Goal: Contribute content

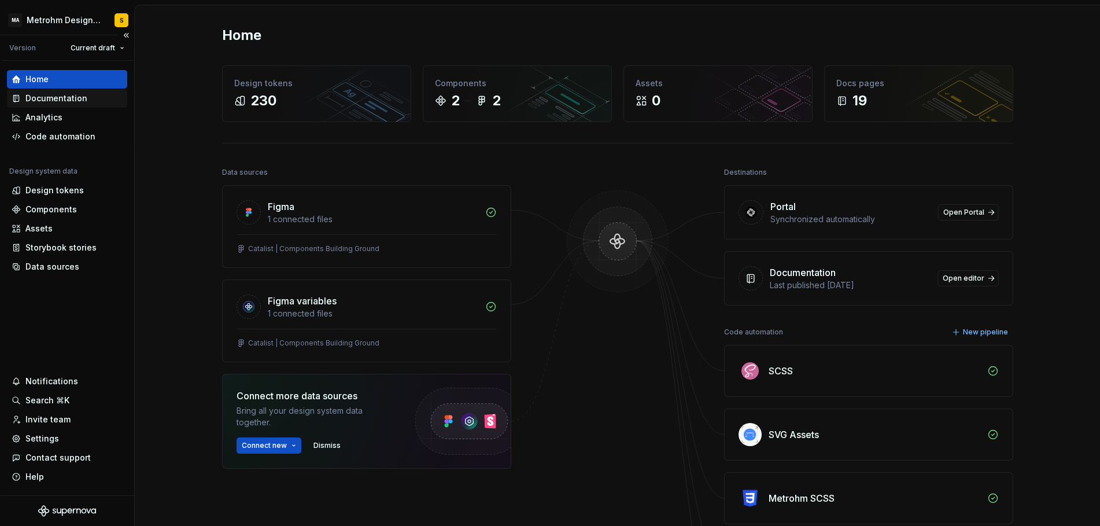
click at [61, 99] on div "Documentation" at bounding box center [56, 99] width 62 height 12
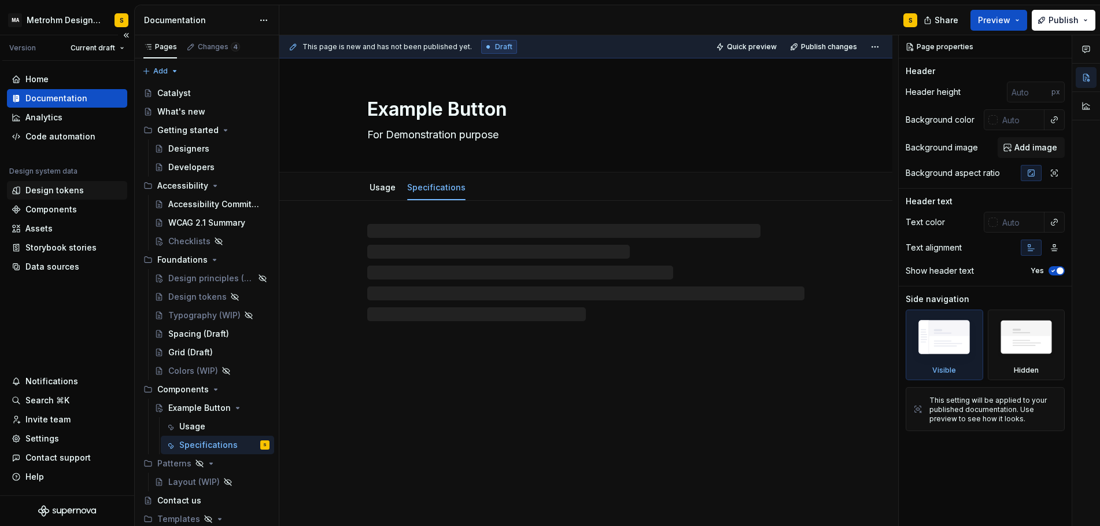
click at [58, 192] on div "Design tokens" at bounding box center [54, 190] width 58 height 12
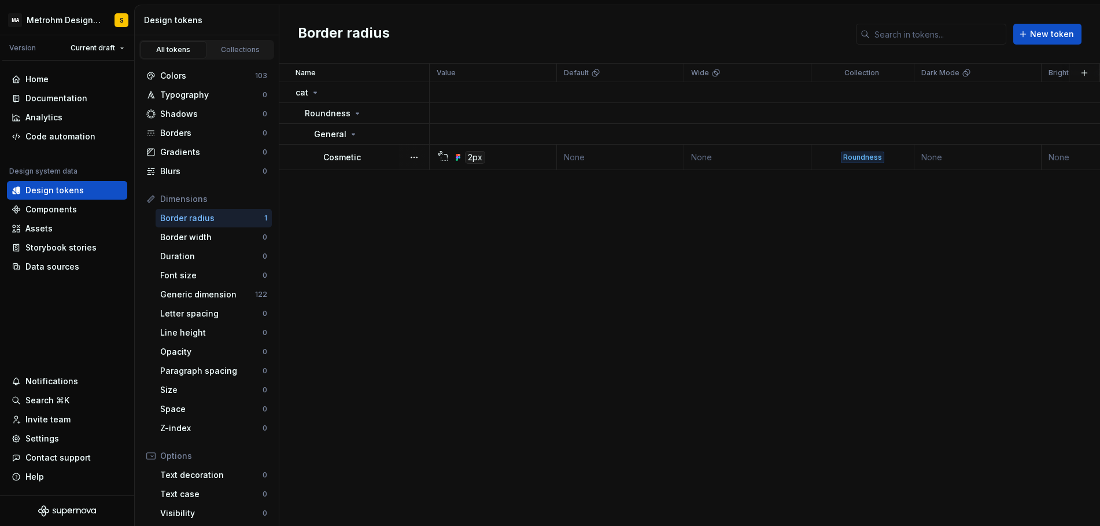
click at [579, 161] on td "None" at bounding box center [620, 157] width 127 height 25
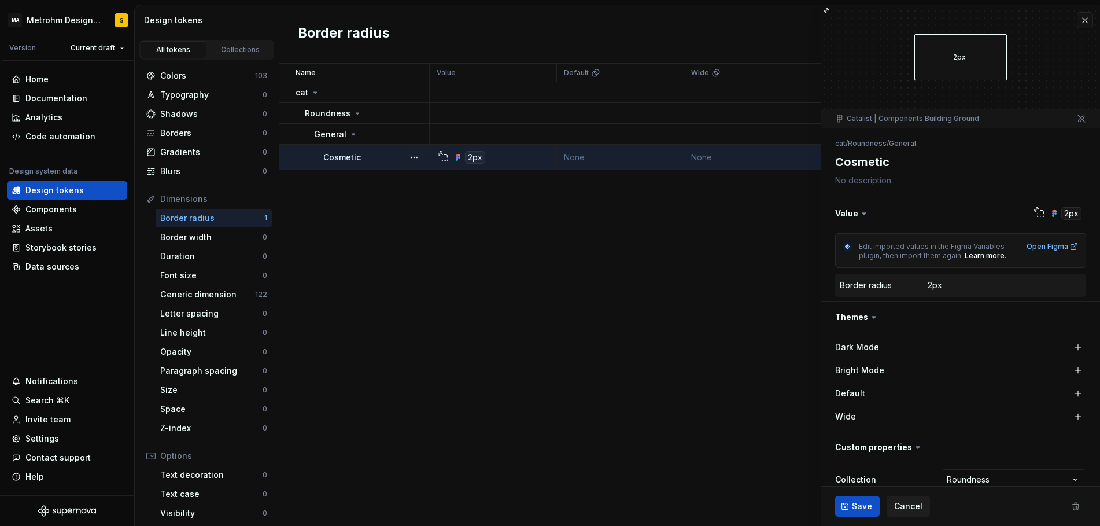
scroll to position [44, 0]
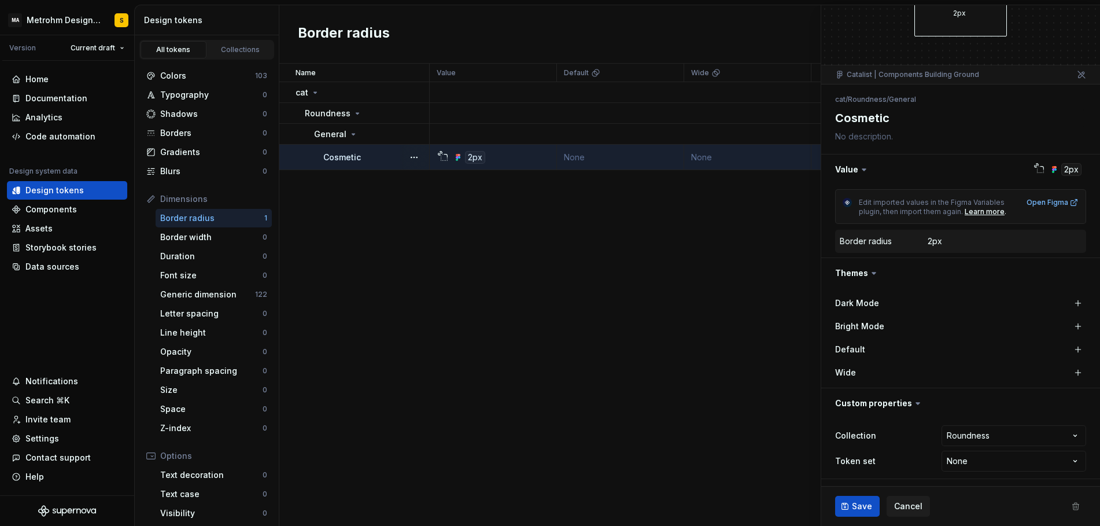
click at [912, 405] on icon at bounding box center [918, 403] width 12 height 12
click at [915, 401] on icon at bounding box center [918, 403] width 12 height 12
click at [883, 401] on button "button" at bounding box center [960, 403] width 279 height 30
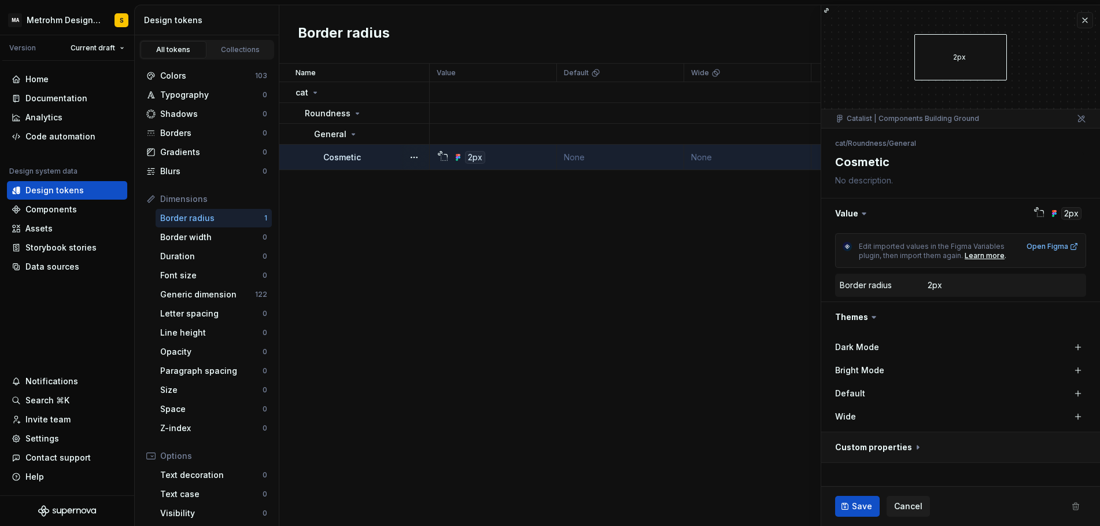
click at [902, 445] on button "button" at bounding box center [960, 447] width 279 height 30
click at [873, 180] on textarea at bounding box center [958, 180] width 251 height 16
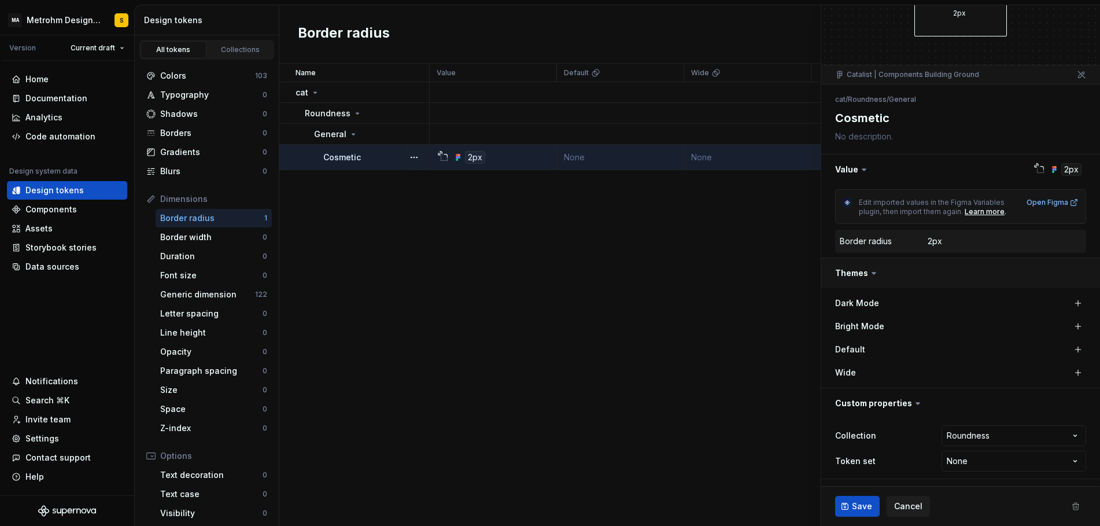
click at [861, 274] on button "button" at bounding box center [960, 273] width 279 height 30
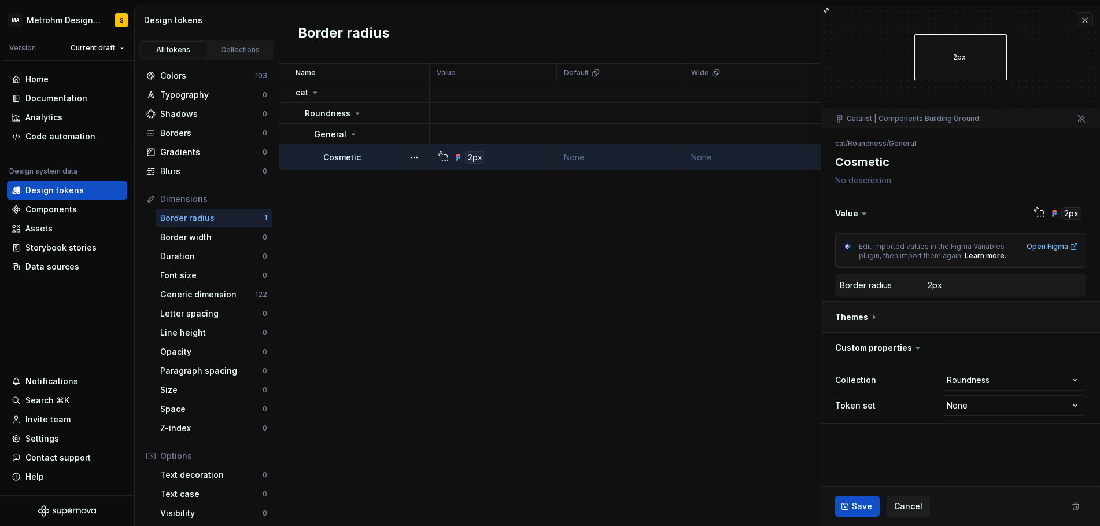
click at [865, 318] on button "button" at bounding box center [960, 317] width 279 height 30
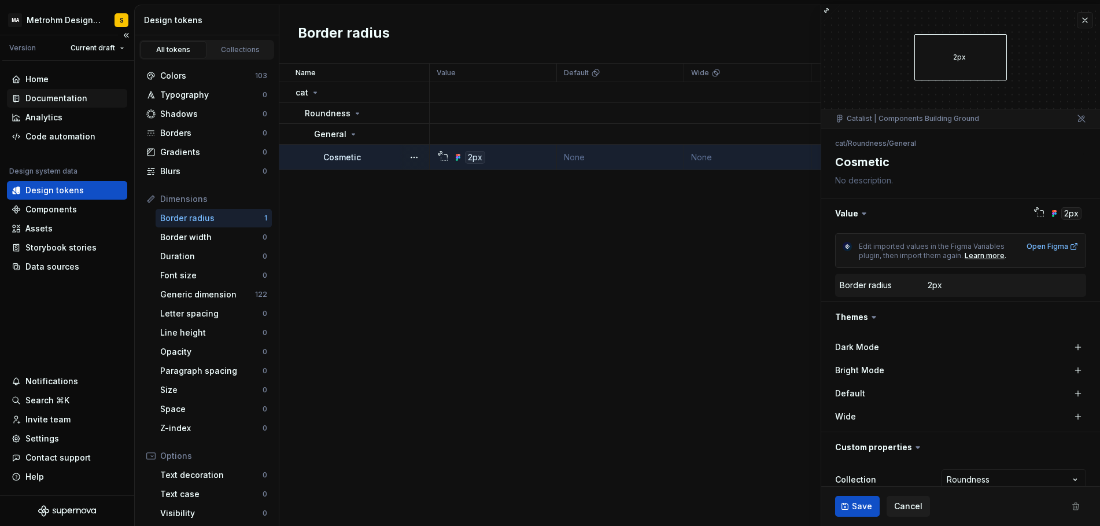
click at [63, 102] on div "Documentation" at bounding box center [56, 99] width 62 height 12
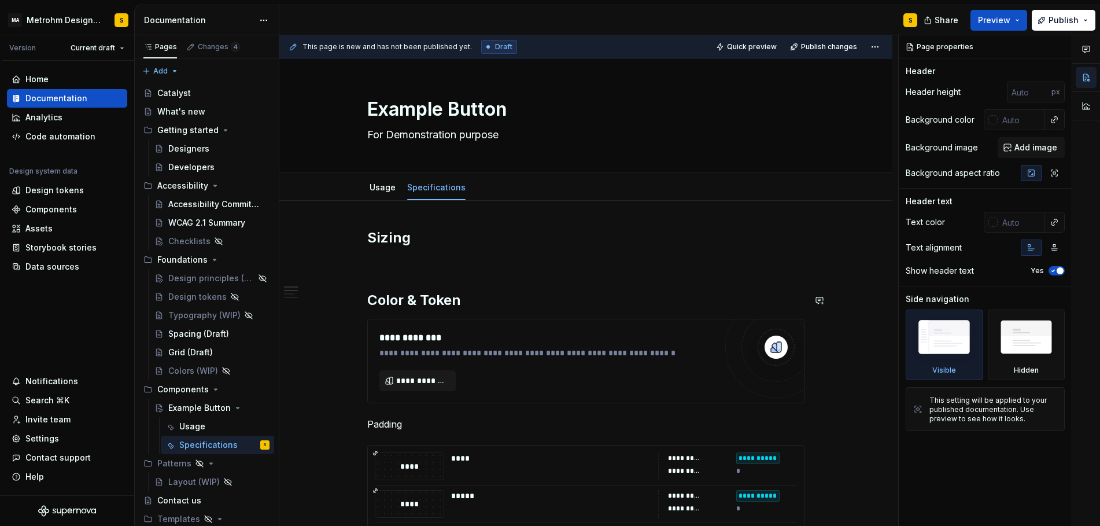
type textarea "*"
click at [412, 270] on p at bounding box center [585, 263] width 437 height 14
click at [483, 305] on h2 "Color & Token" at bounding box center [585, 300] width 437 height 19
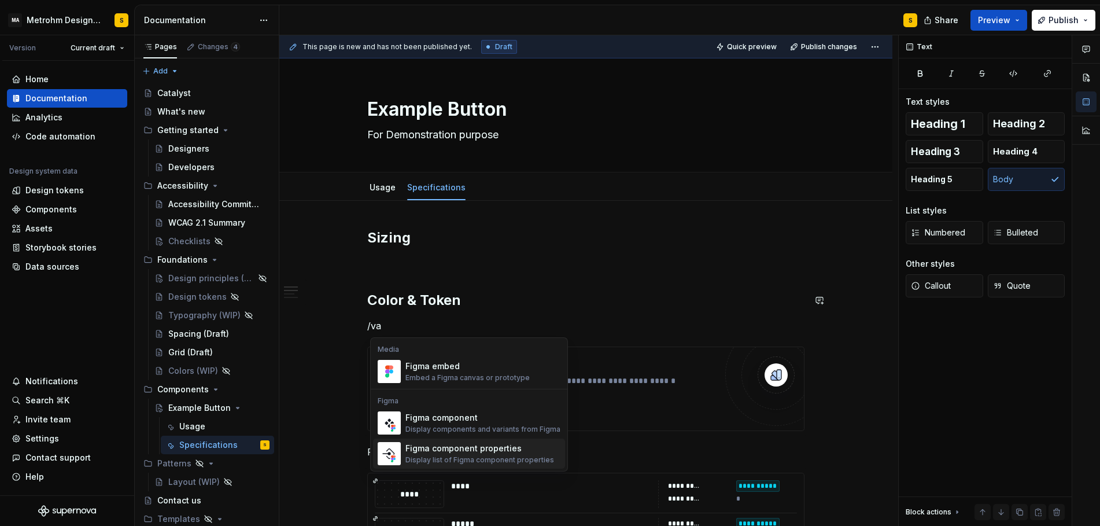
click at [464, 449] on div "Figma component properties" at bounding box center [479, 448] width 149 height 12
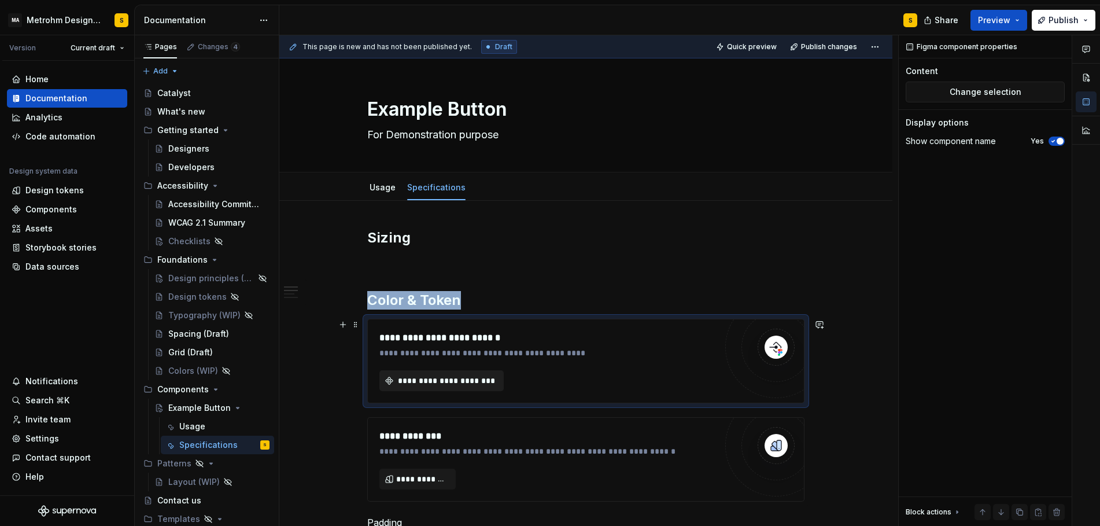
click at [455, 371] on button "**********" at bounding box center [441, 380] width 124 height 21
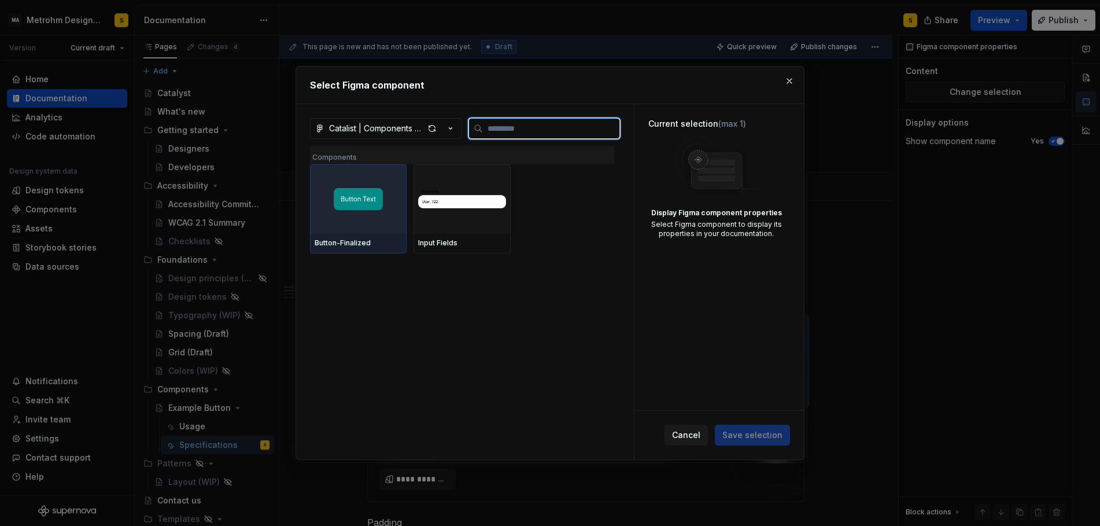
click at [371, 205] on img at bounding box center [358, 199] width 49 height 22
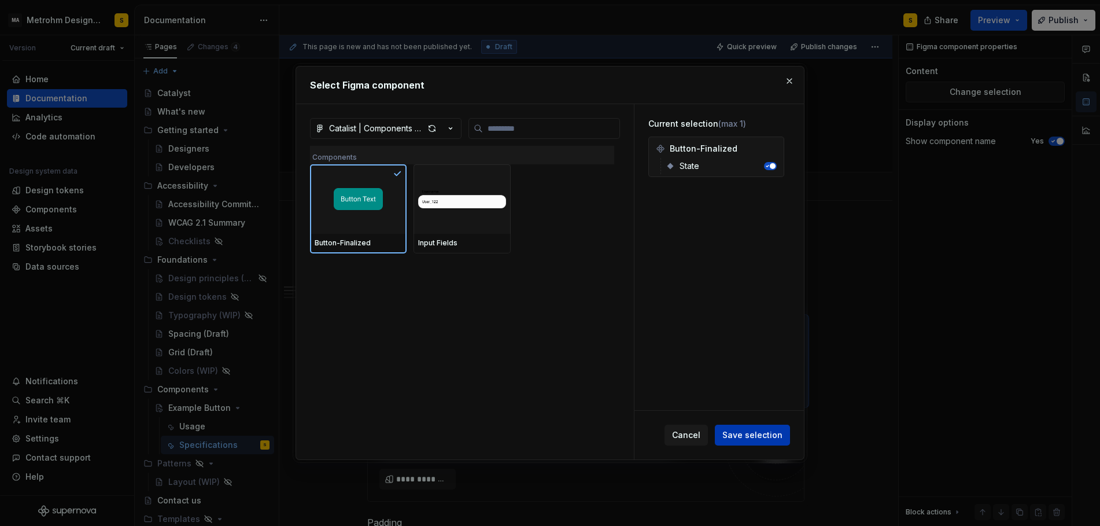
click at [731, 431] on span "Save selection" at bounding box center [752, 435] width 60 height 12
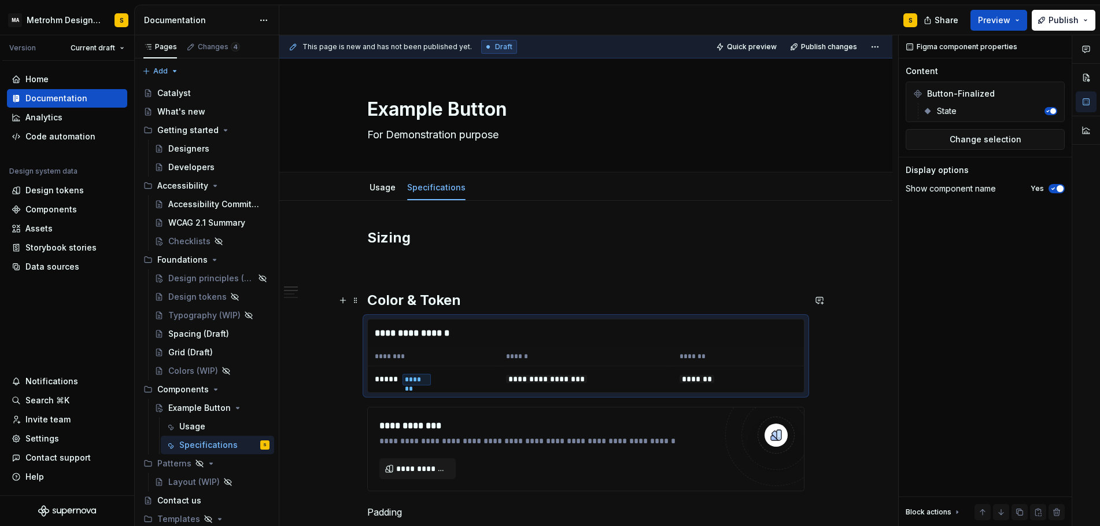
click at [470, 299] on h2 "Color & Token" at bounding box center [585, 300] width 437 height 19
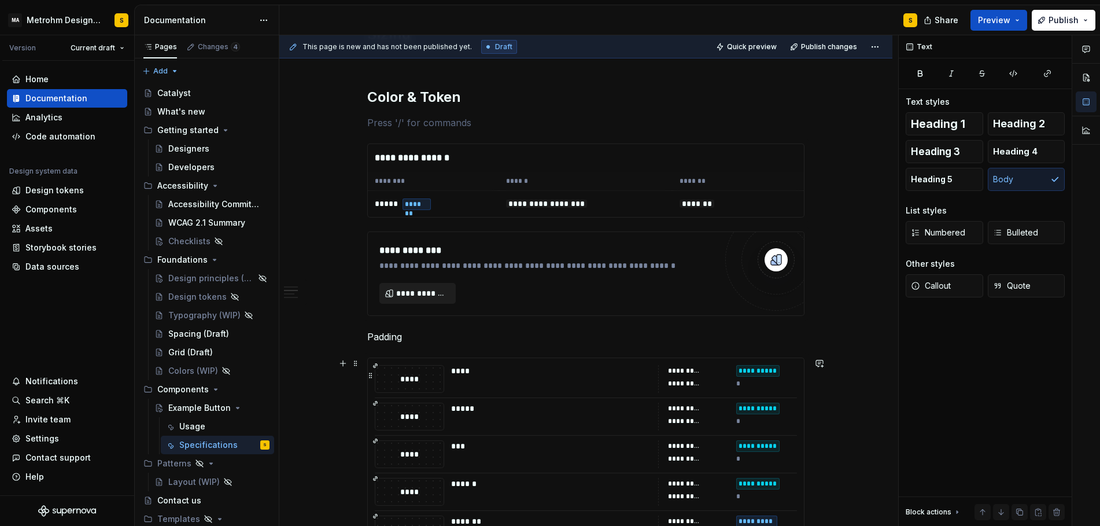
scroll to position [301, 0]
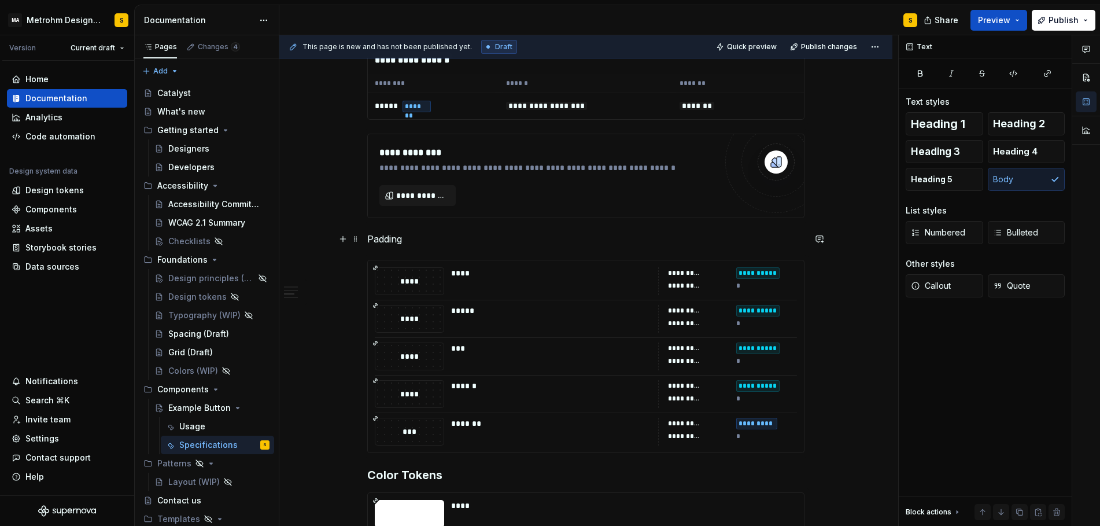
click at [416, 243] on p "Padding" at bounding box center [585, 239] width 437 height 14
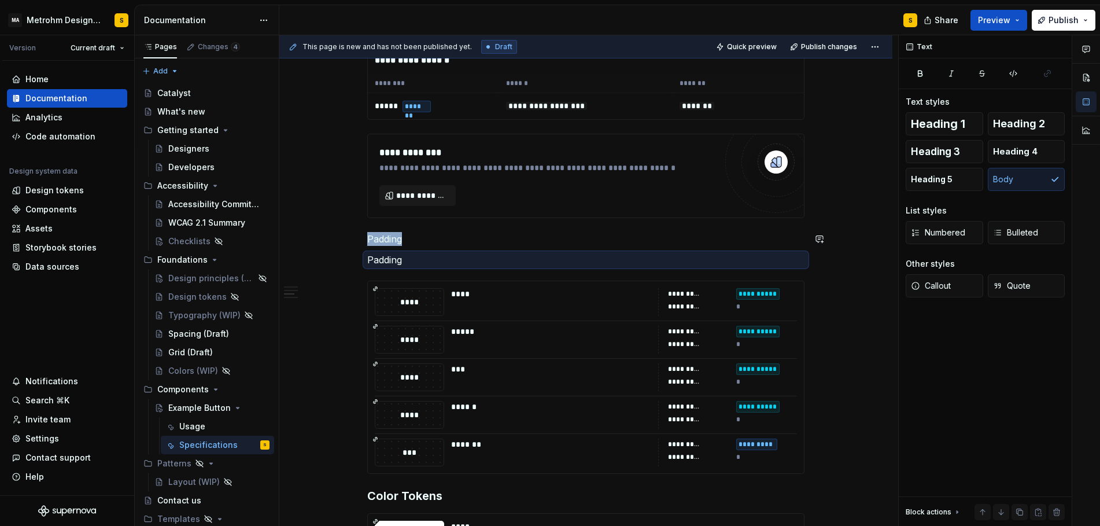
type textarea "*"
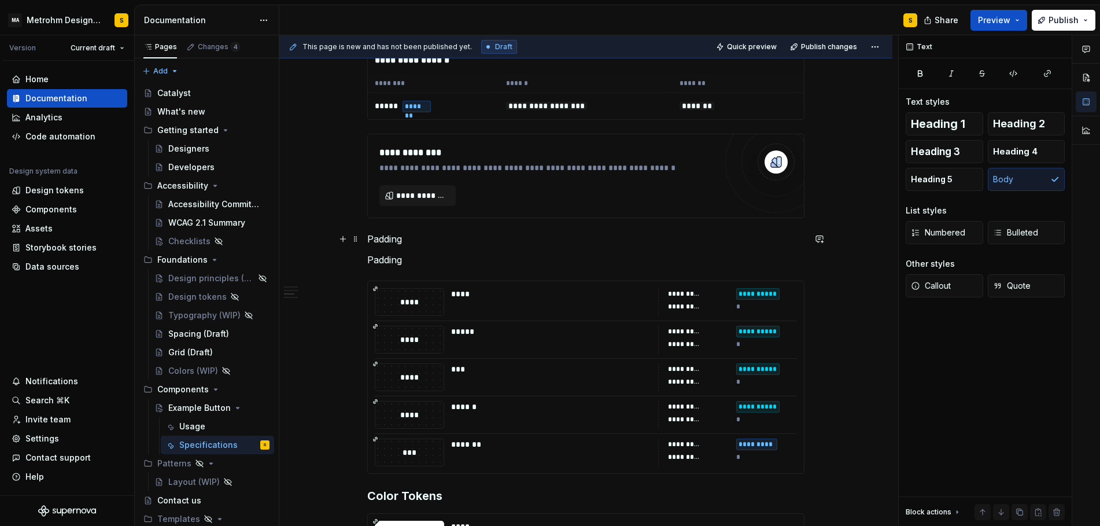
click at [417, 234] on p "Padding" at bounding box center [585, 239] width 437 height 14
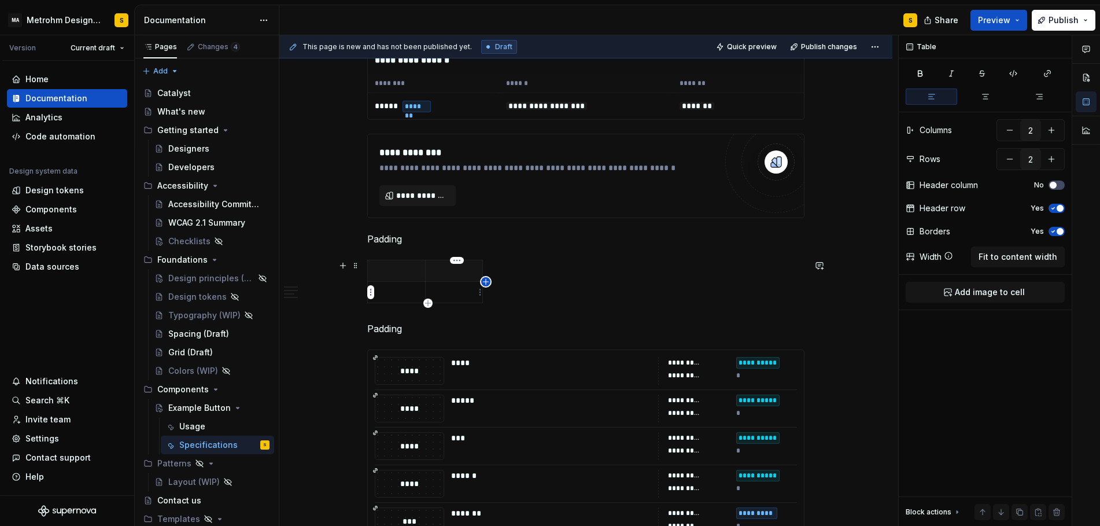
click at [483, 281] on icon "button" at bounding box center [485, 281] width 9 height 9
type input "3"
click at [404, 267] on p at bounding box center [396, 271] width 43 height 12
click at [390, 271] on p "Token" at bounding box center [396, 271] width 43 height 12
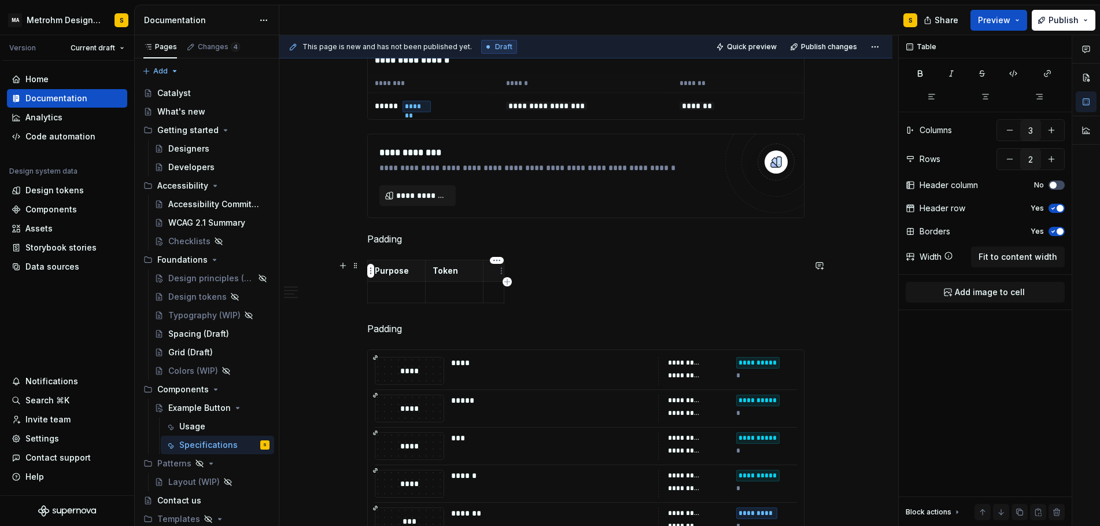
click at [497, 271] on p at bounding box center [493, 271] width 6 height 12
click at [401, 294] on p at bounding box center [396, 292] width 43 height 12
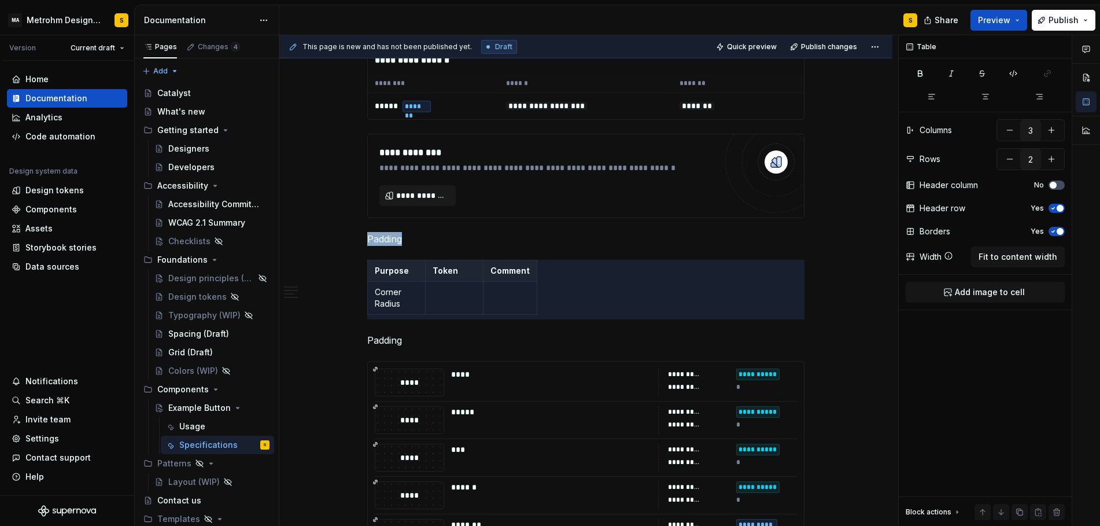
drag, startPoint x: 884, startPoint y: 418, endPoint x: 434, endPoint y: 300, distance: 465.0
click at [486, 301] on div "**********" at bounding box center [588, 280] width 619 height 491
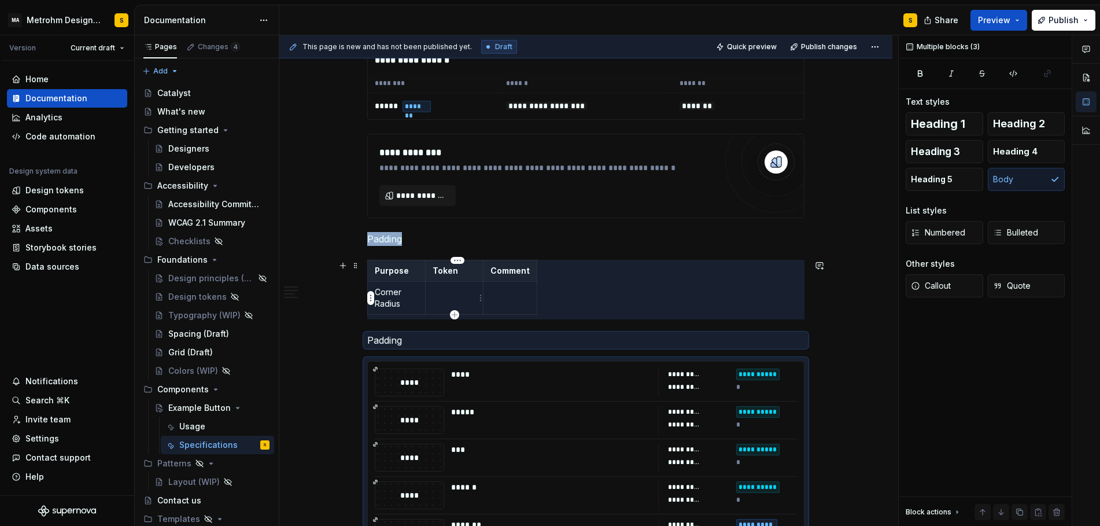
type textarea "*"
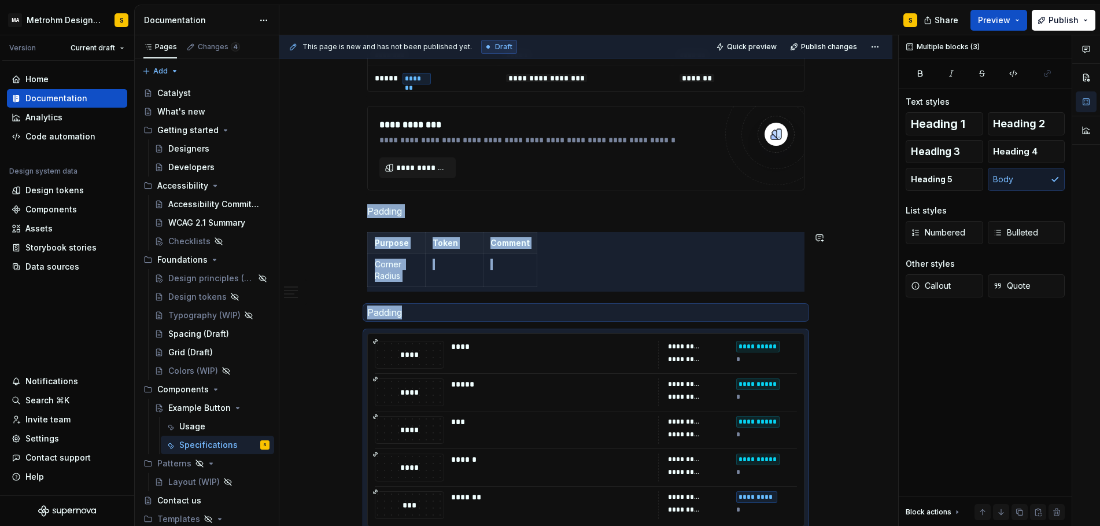
click at [445, 293] on div "**********" at bounding box center [585, 409] width 437 height 1018
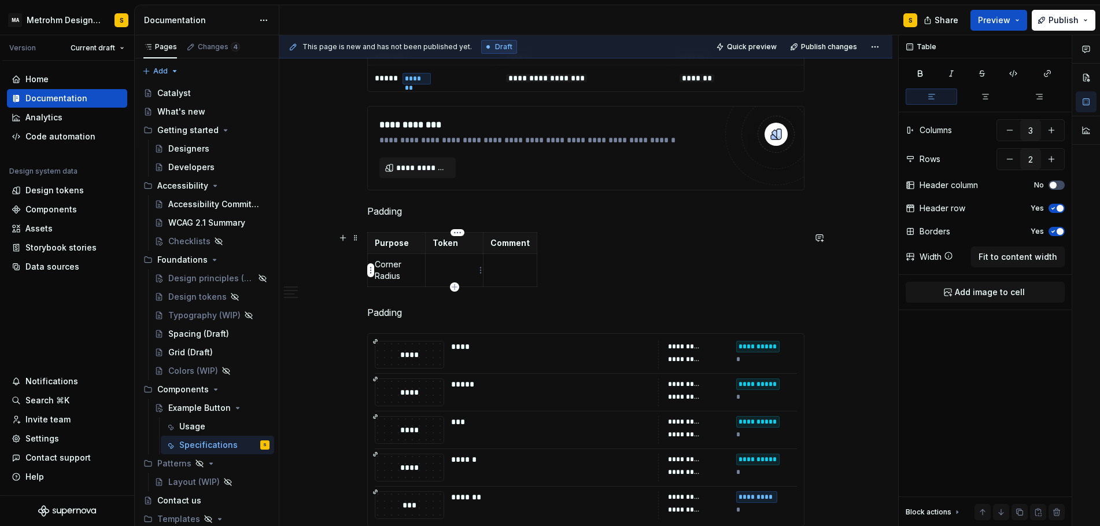
click at [445, 271] on td at bounding box center [455, 270] width 58 height 33
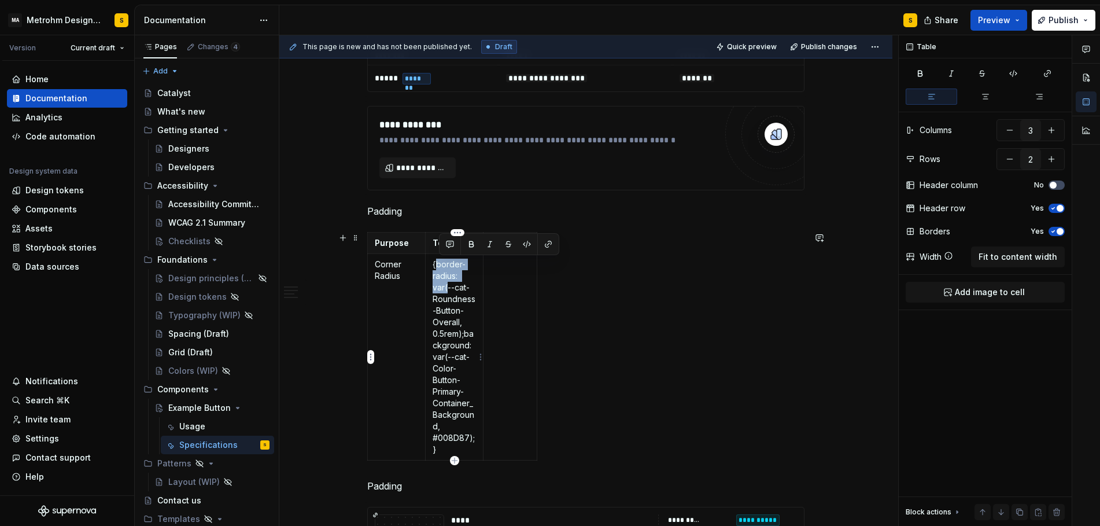
drag, startPoint x: 438, startPoint y: 267, endPoint x: 451, endPoint y: 290, distance: 26.9
click at [451, 290] on p "{border-radius: var(--cat-Roundness-Button-Overall, 0.5rem);background: var(--c…" at bounding box center [454, 357] width 43 height 197
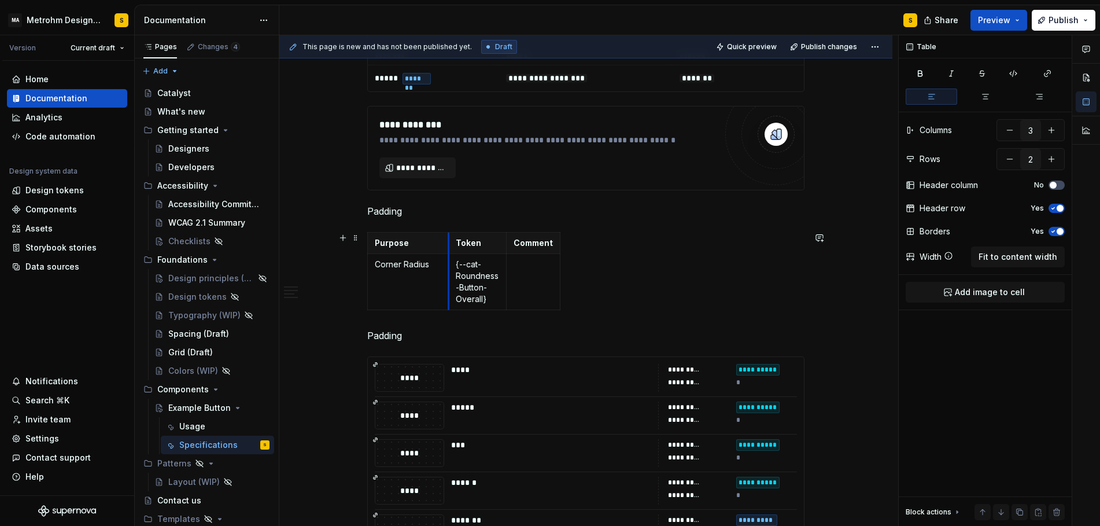
drag, startPoint x: 427, startPoint y: 251, endPoint x: 454, endPoint y: 249, distance: 26.7
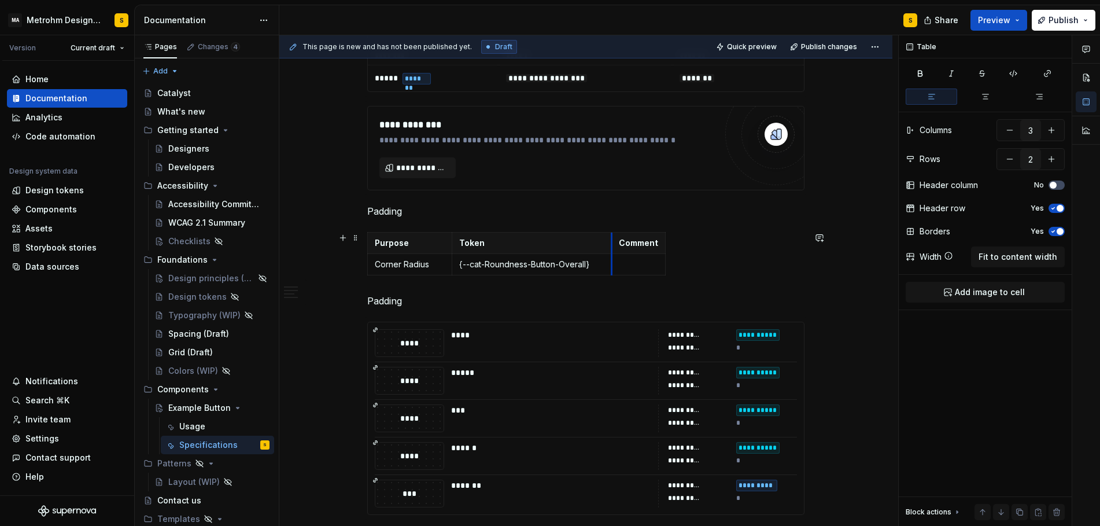
drag, startPoint x: 512, startPoint y: 242, endPoint x: 614, endPoint y: 238, distance: 101.9
click at [599, 267] on p "{--cat-Roundness-Button-Overall}" at bounding box center [531, 265] width 145 height 12
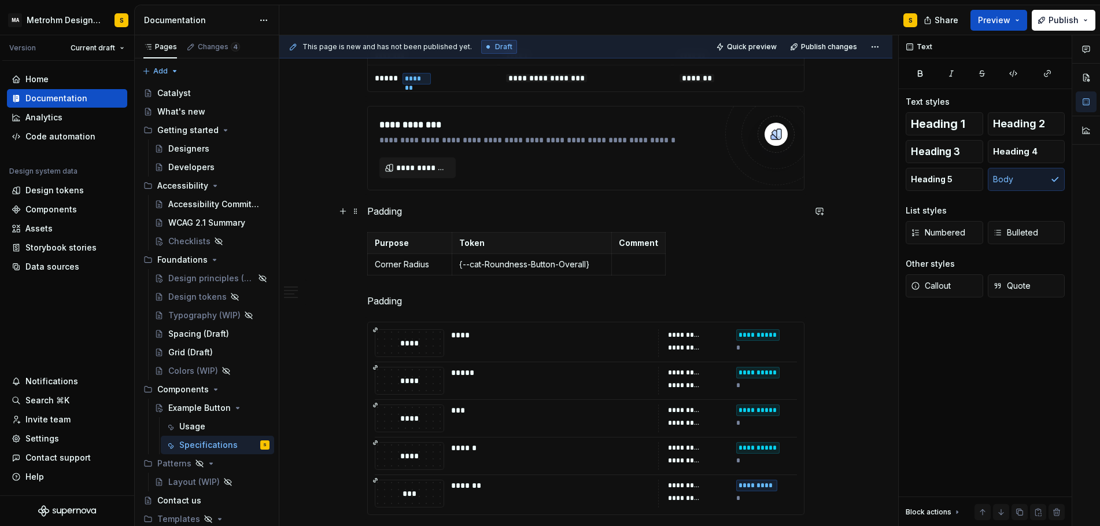
click at [423, 209] on p "Padding" at bounding box center [585, 211] width 437 height 14
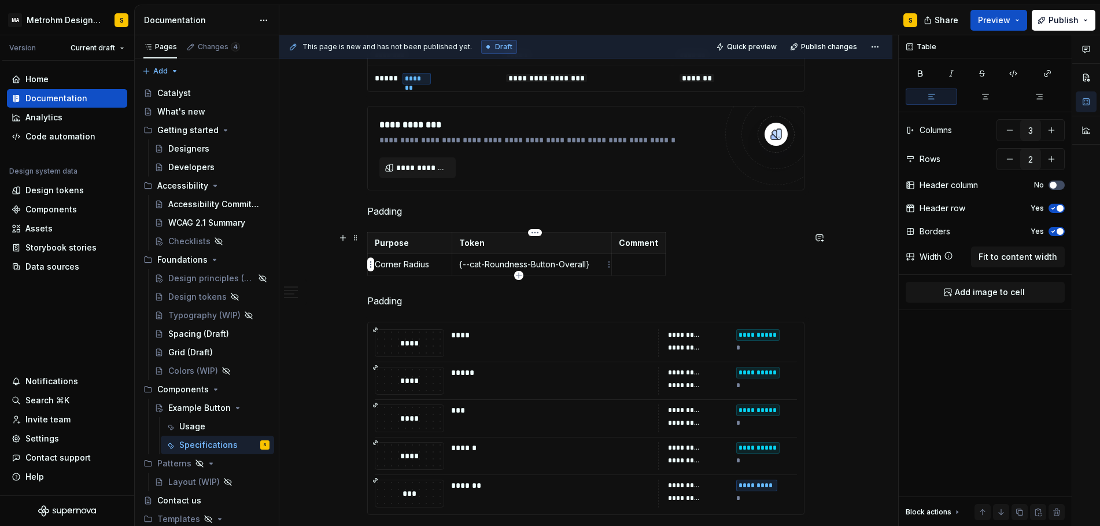
click at [468, 267] on p "{--cat-Roundness-Button-Overall}" at bounding box center [531, 265] width 145 height 12
drag, startPoint x: 704, startPoint y: 242, endPoint x: 809, endPoint y: 255, distance: 106.1
click at [809, 255] on div "**********" at bounding box center [585, 475] width 613 height 1206
click at [729, 263] on p "Used for all corners" at bounding box center [708, 265] width 180 height 12
click at [591, 279] on icon "button" at bounding box center [589, 275] width 9 height 9
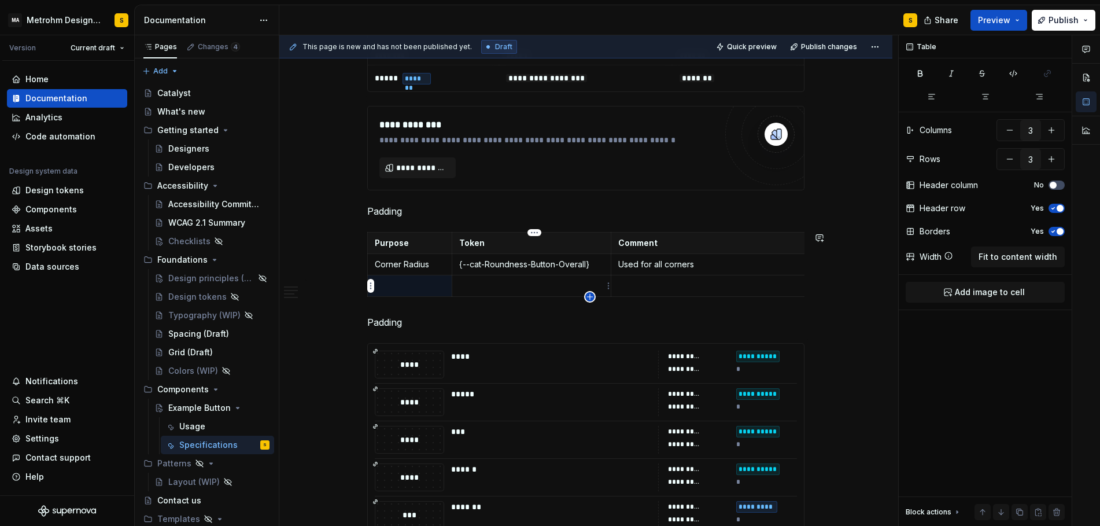
click at [591, 299] on icon "button" at bounding box center [589, 296] width 9 height 9
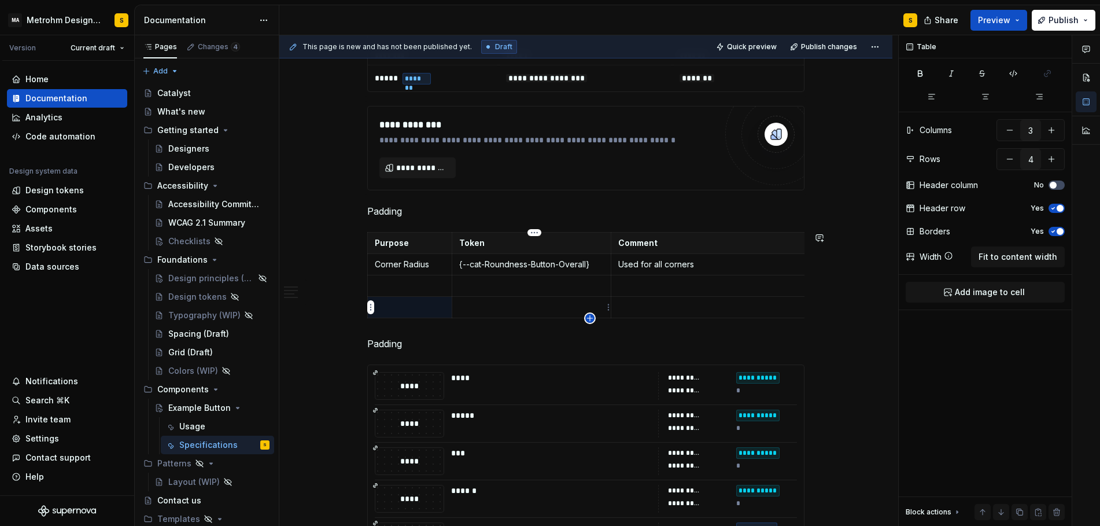
click at [591, 319] on icon "button" at bounding box center [589, 317] width 9 height 9
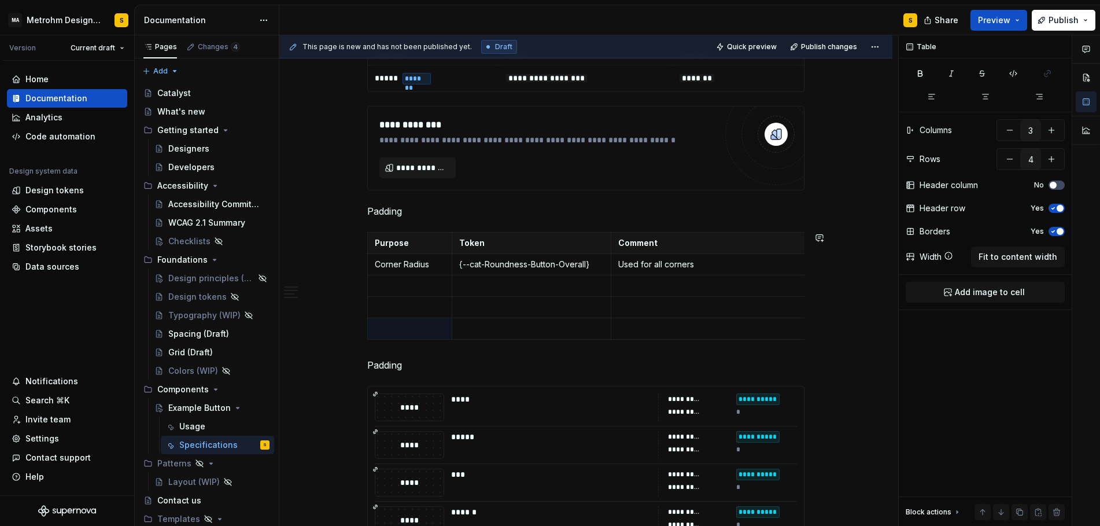
type input "5"
click at [383, 215] on p "Padding" at bounding box center [585, 211] width 437 height 14
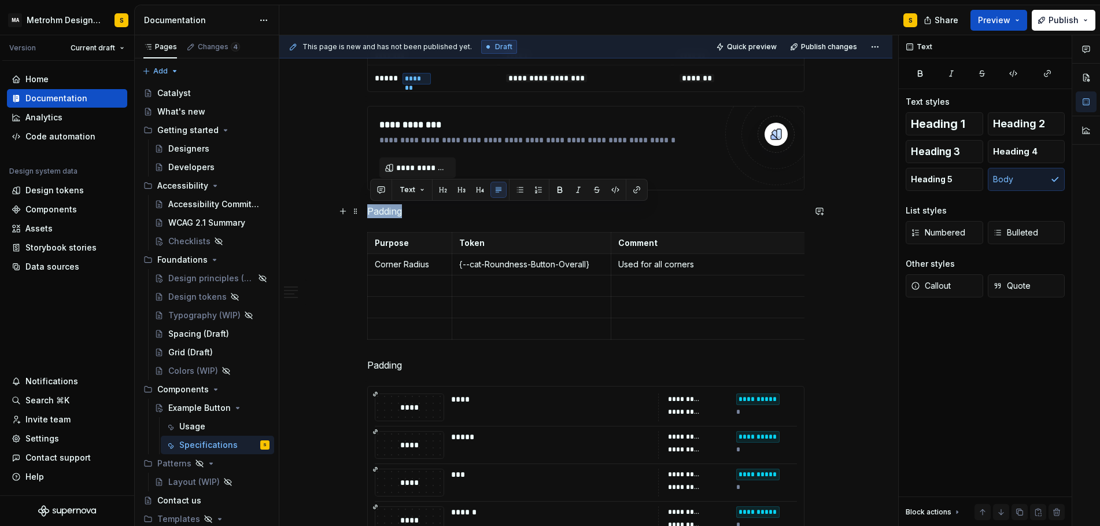
click at [383, 215] on p "Padding" at bounding box center [585, 211] width 437 height 14
click at [462, 187] on button "button" at bounding box center [461, 190] width 16 height 16
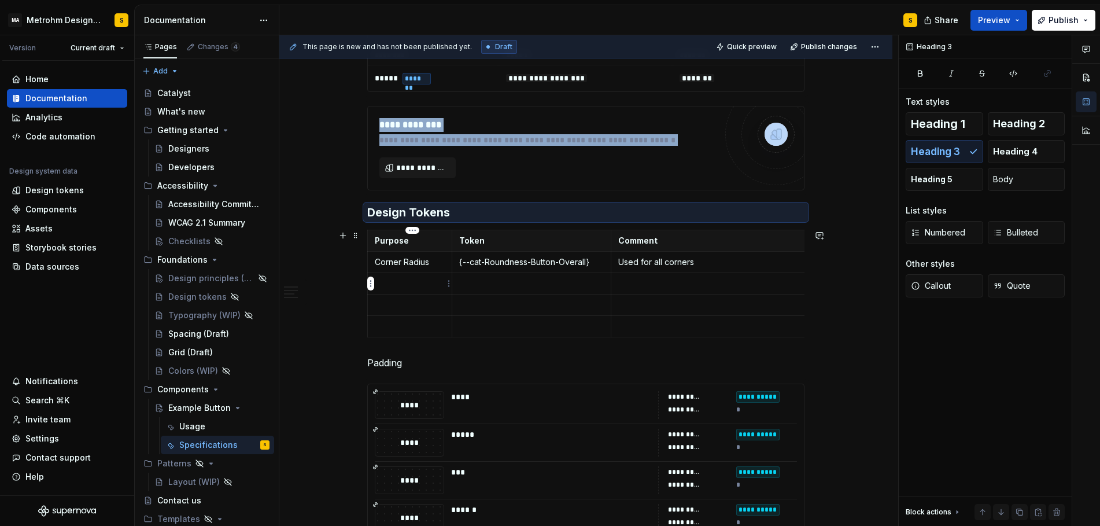
click at [429, 284] on p at bounding box center [410, 284] width 70 height 12
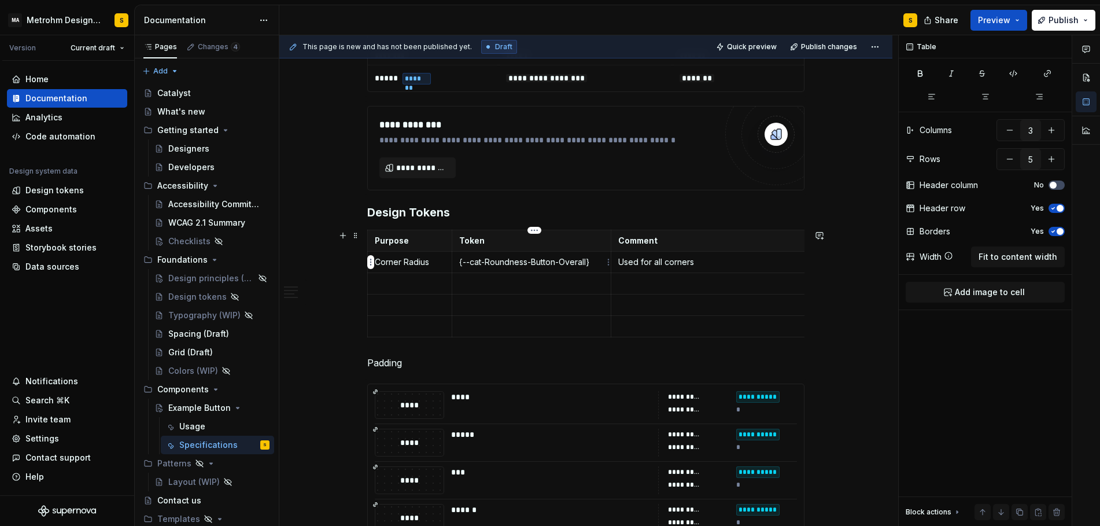
click at [478, 257] on p "{--cat-Roundness-Button-Overall}" at bounding box center [531, 262] width 145 height 12
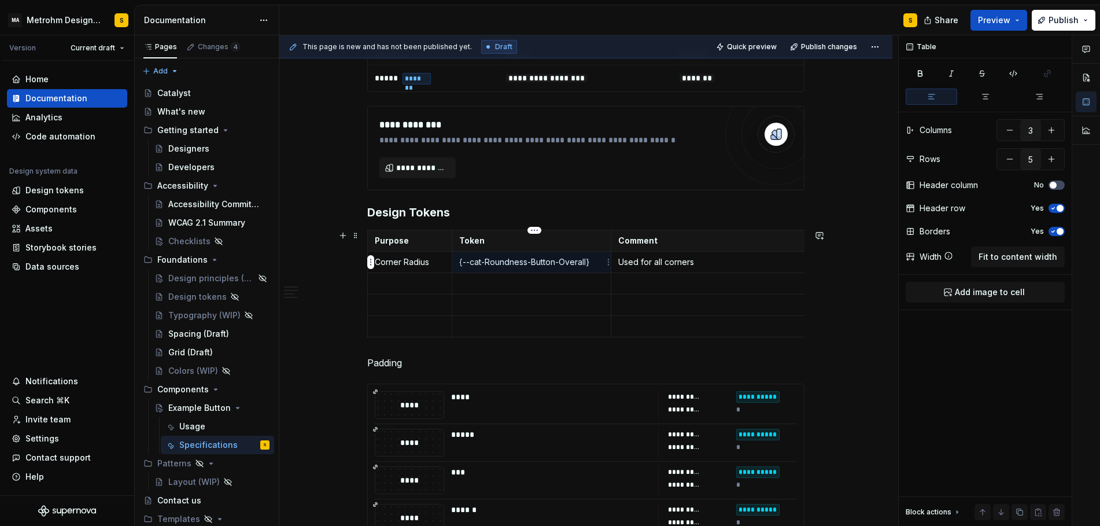
click at [478, 257] on p "{--cat-Roundness-Button-Overall}" at bounding box center [531, 262] width 145 height 12
click at [463, 260] on p "{--cat-Roundness-Button-Overall}" at bounding box center [531, 262] width 145 height 12
click at [551, 239] on button "button" at bounding box center [550, 242] width 16 height 16
click at [425, 283] on p at bounding box center [410, 284] width 70 height 12
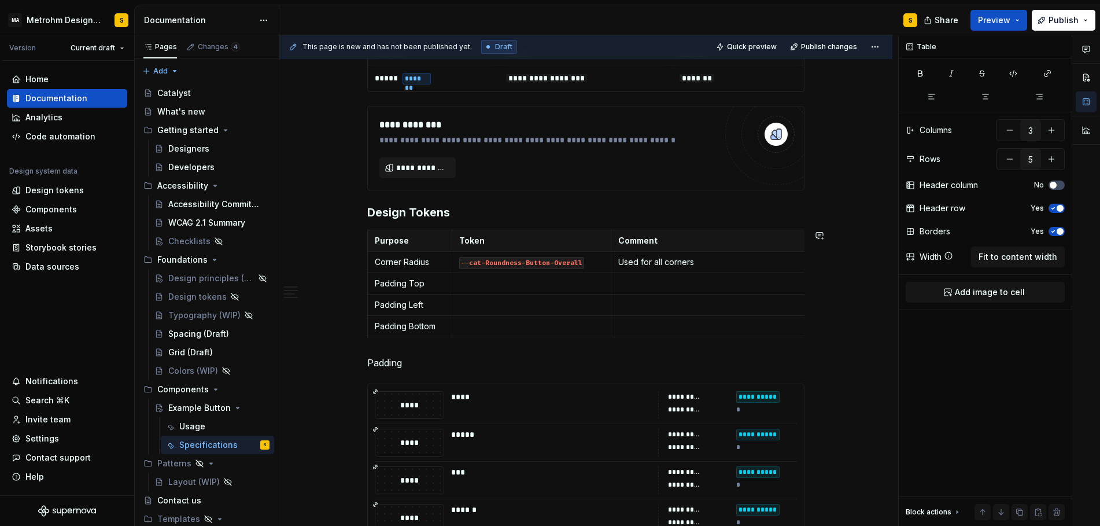
type input "6"
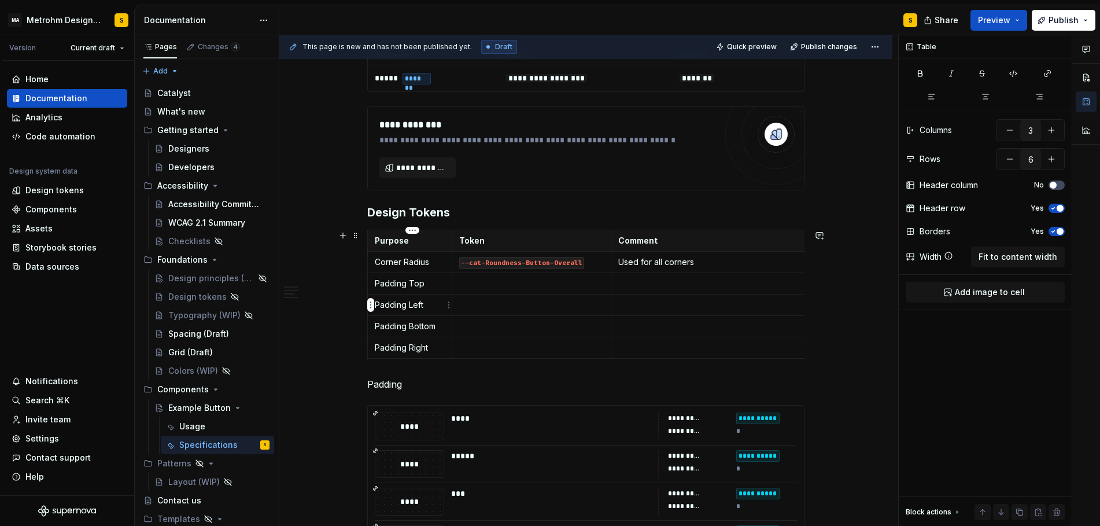
click at [430, 308] on p "Padding Left" at bounding box center [410, 305] width 70 height 12
click at [472, 280] on p at bounding box center [531, 284] width 145 height 12
click at [506, 283] on p "cat/Padding/Button/Top" at bounding box center [531, 284] width 145 height 12
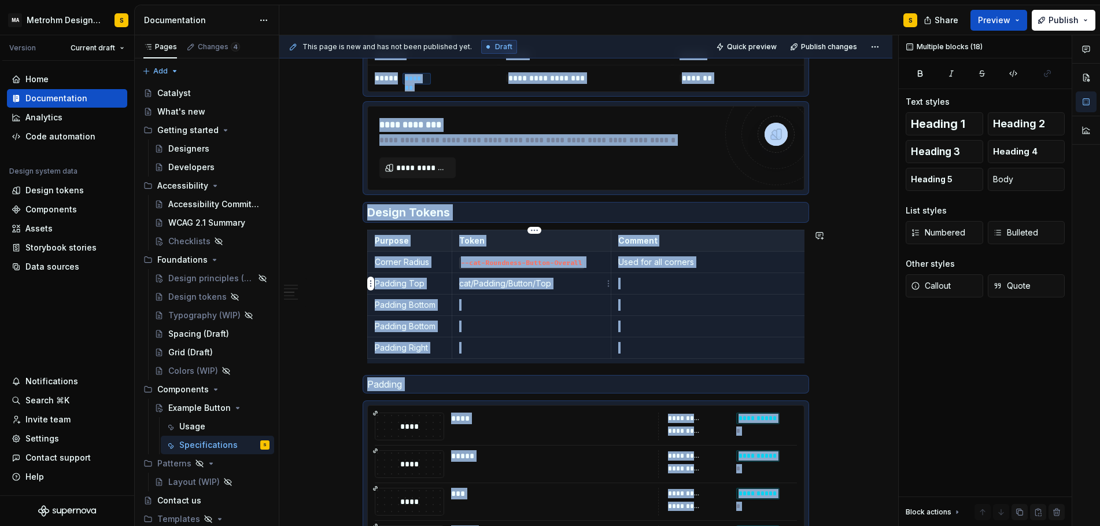
click at [506, 283] on p "cat/Padding/Button/Top" at bounding box center [531, 284] width 145 height 12
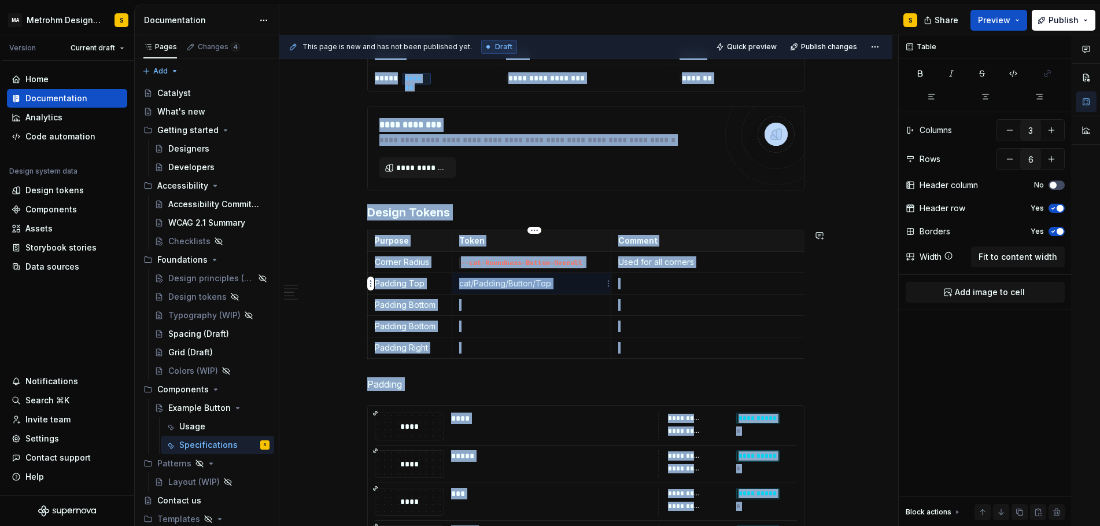
click at [506, 283] on p "cat/Padding/Button/Top" at bounding box center [531, 284] width 145 height 12
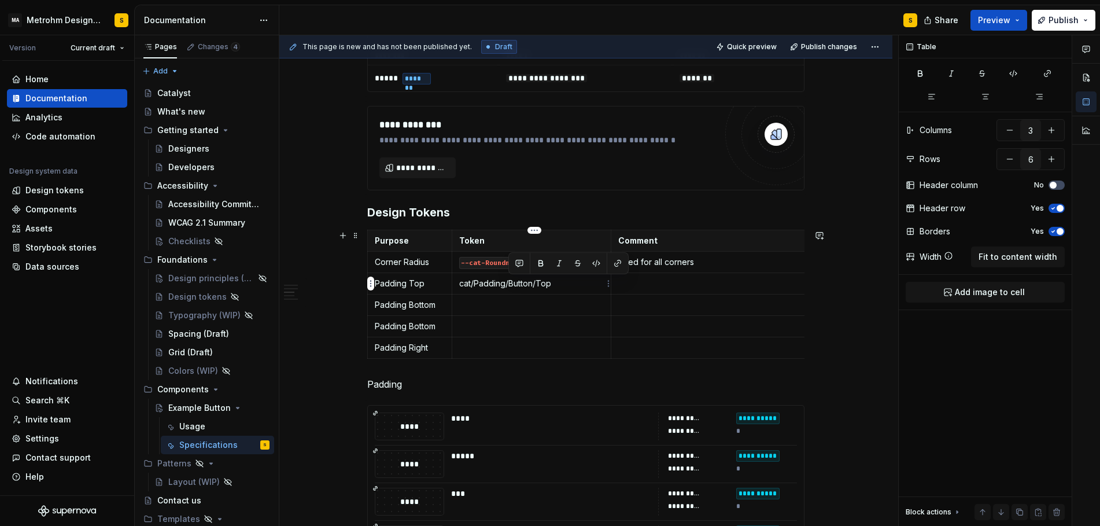
click at [574, 286] on p "cat/Padding/Button/Top" at bounding box center [531, 284] width 145 height 12
click at [551, 262] on button "button" at bounding box center [550, 263] width 16 height 16
click at [512, 307] on p at bounding box center [531, 305] width 145 height 12
click at [489, 304] on p at bounding box center [531, 305] width 145 height 12
click at [548, 283] on button "button" at bounding box center [550, 284] width 16 height 16
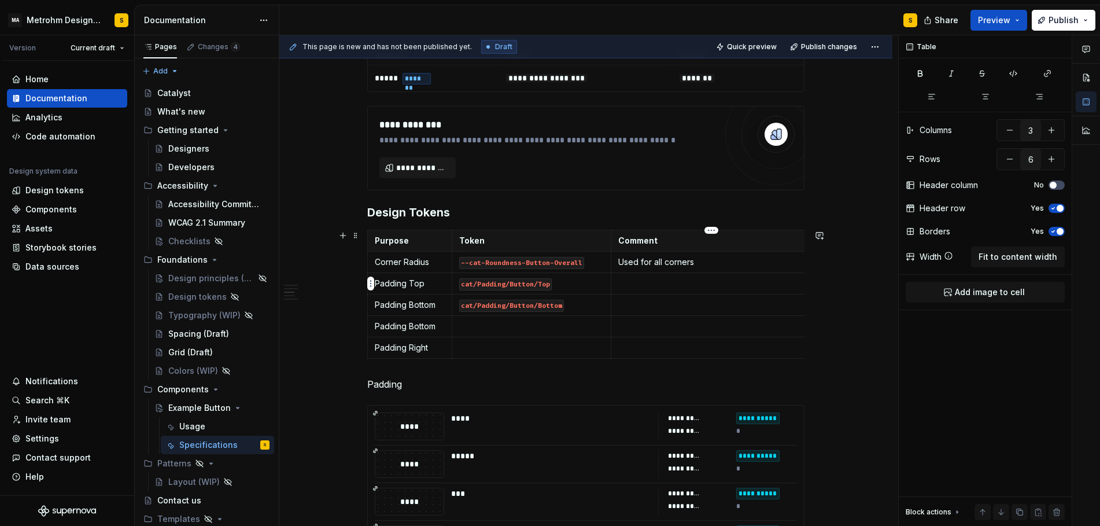
click at [642, 282] on p at bounding box center [708, 284] width 180 height 12
click at [534, 316] on td at bounding box center [532, 326] width 160 height 21
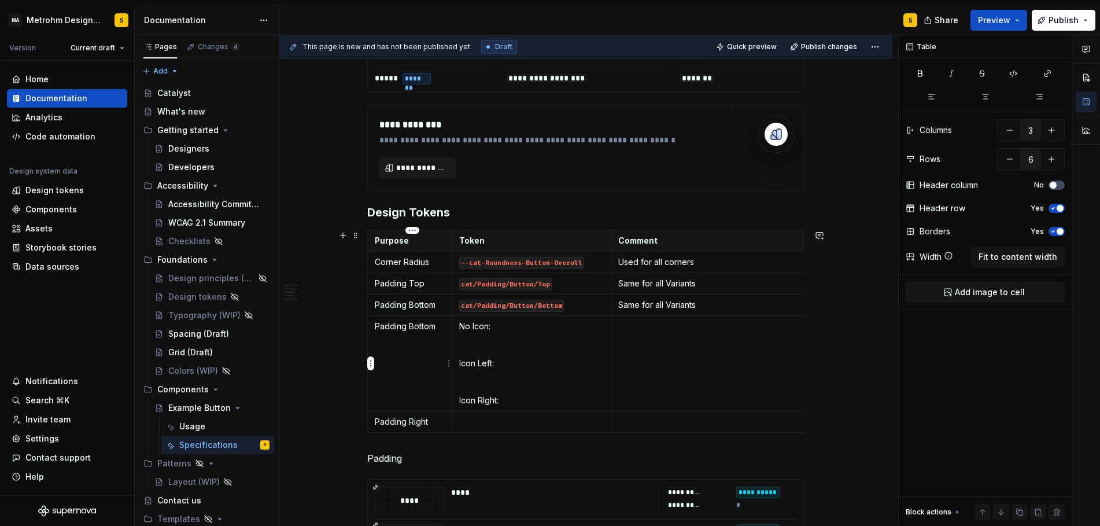
click at [425, 323] on p "Padding Bottom" at bounding box center [410, 326] width 70 height 12
click at [471, 341] on p at bounding box center [531, 345] width 145 height 12
click at [545, 327] on button "button" at bounding box center [550, 324] width 16 height 16
click at [498, 380] on p at bounding box center [531, 382] width 145 height 12
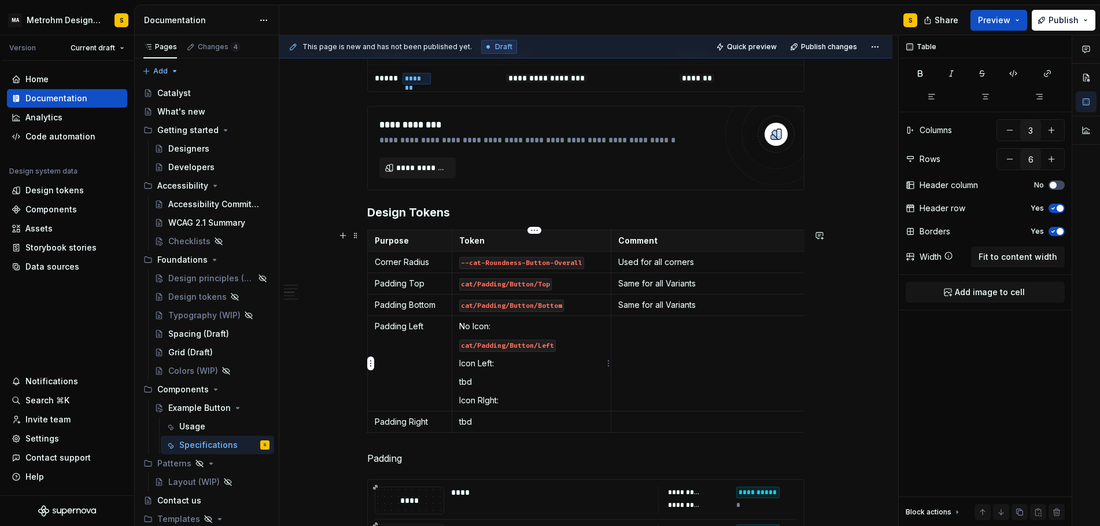
click at [515, 399] on p "Icon RIght:" at bounding box center [531, 400] width 145 height 12
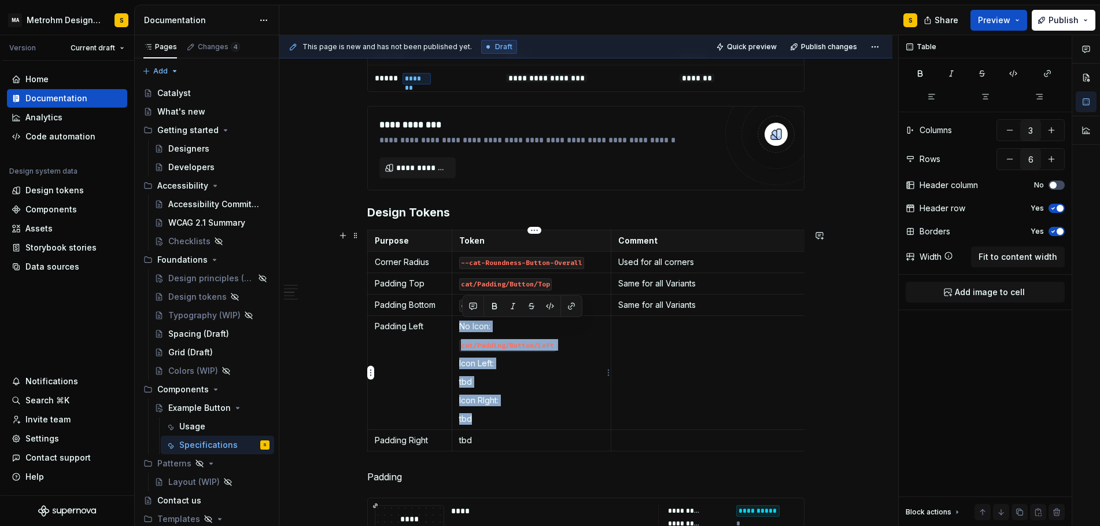
drag, startPoint x: 461, startPoint y: 326, endPoint x: 490, endPoint y: 414, distance: 92.2
click at [490, 414] on td "No Icon: cat/Padding/Button/Left Icon Left: tbd Icon RIght: tbd" at bounding box center [532, 373] width 160 height 114
copy td "No Icon: cat/Padding/Button/Left Icon Left: tbd Icon RIght: tbd"
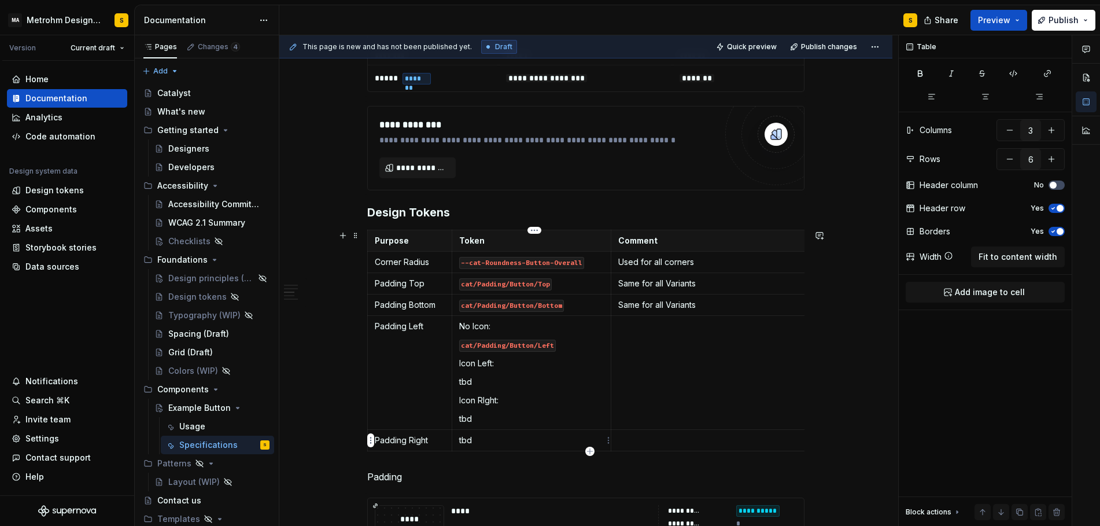
click at [469, 439] on p "tbd" at bounding box center [531, 440] width 145 height 12
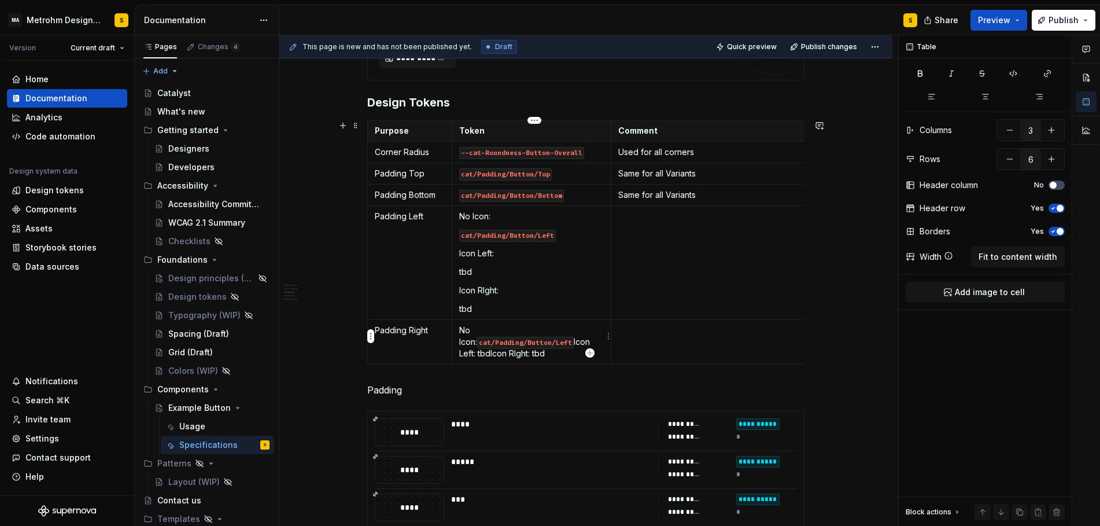
click at [581, 330] on p "No Icon: cat/Padding/Button/Left Icon Left: tbdIcon RIght: tbd" at bounding box center [531, 341] width 145 height 35
click at [482, 343] on p "No Icon: cat/Padding/Button/Left Icon Left: tbdIcon RIght: tbd" at bounding box center [531, 341] width 145 height 35
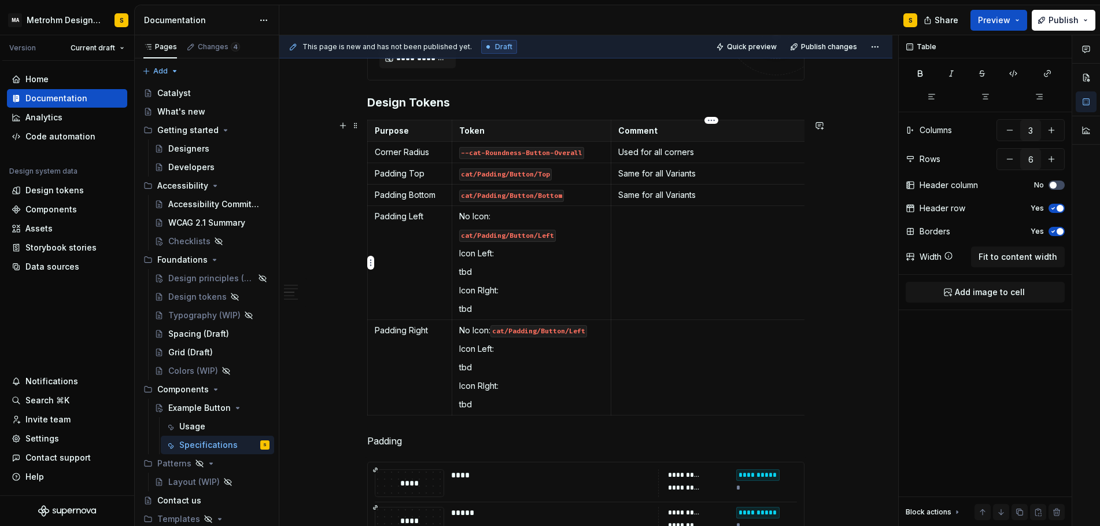
click at [671, 259] on td at bounding box center [708, 263] width 195 height 114
copy p "Padding left depends wheter Icons are visible"
click at [653, 342] on td at bounding box center [708, 367] width 195 height 95
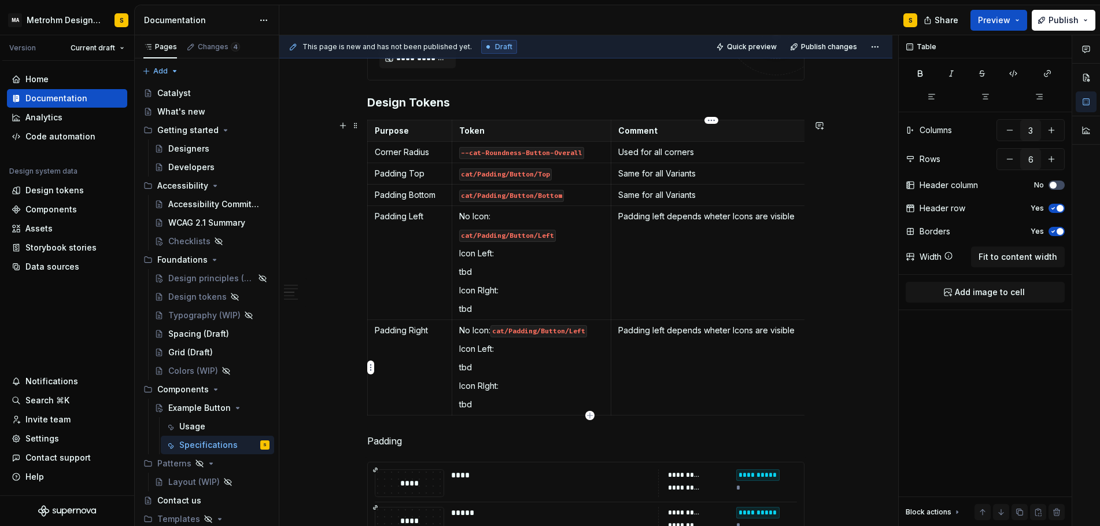
click at [656, 332] on p "Padding left depends wheter Icons are visible" at bounding box center [708, 330] width 180 height 12
click at [348, 286] on div "**********" at bounding box center [585, 490] width 613 height 1456
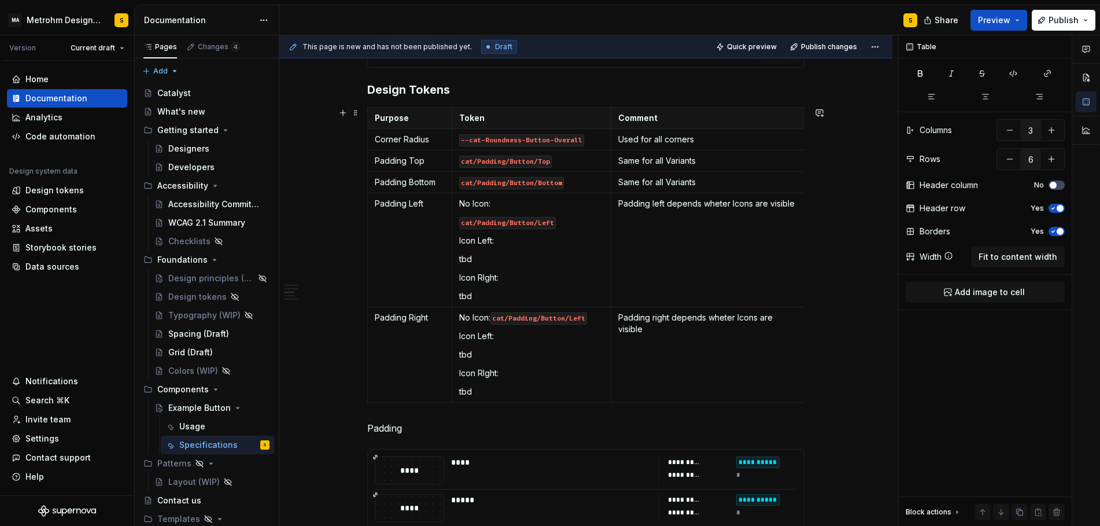
scroll to position [448, 0]
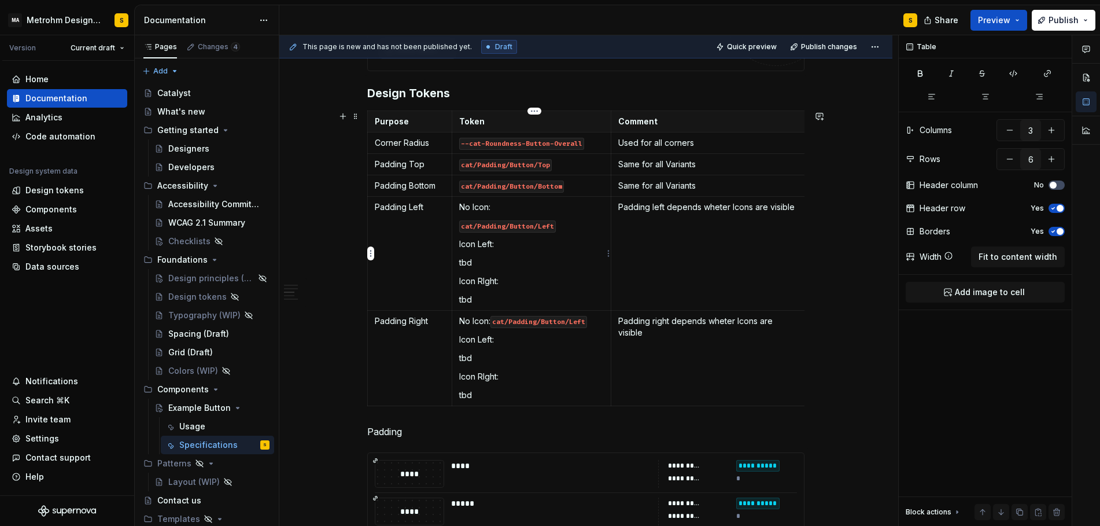
click at [467, 261] on p "tbd" at bounding box center [531, 263] width 145 height 12
click at [550, 242] on button "button" at bounding box center [550, 242] width 16 height 16
click at [468, 300] on p "tbd" at bounding box center [531, 300] width 145 height 12
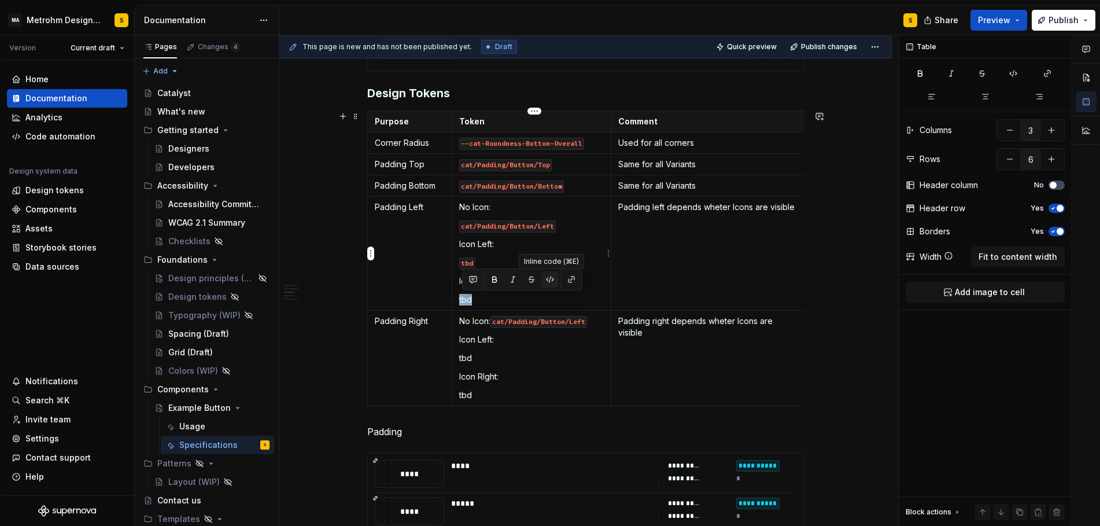
click at [548, 278] on button "button" at bounding box center [550, 279] width 16 height 16
click at [467, 360] on p "tbd" at bounding box center [531, 358] width 145 height 12
click at [549, 337] on button "button" at bounding box center [550, 338] width 16 height 16
click at [469, 398] on p "tbd" at bounding box center [531, 395] width 145 height 12
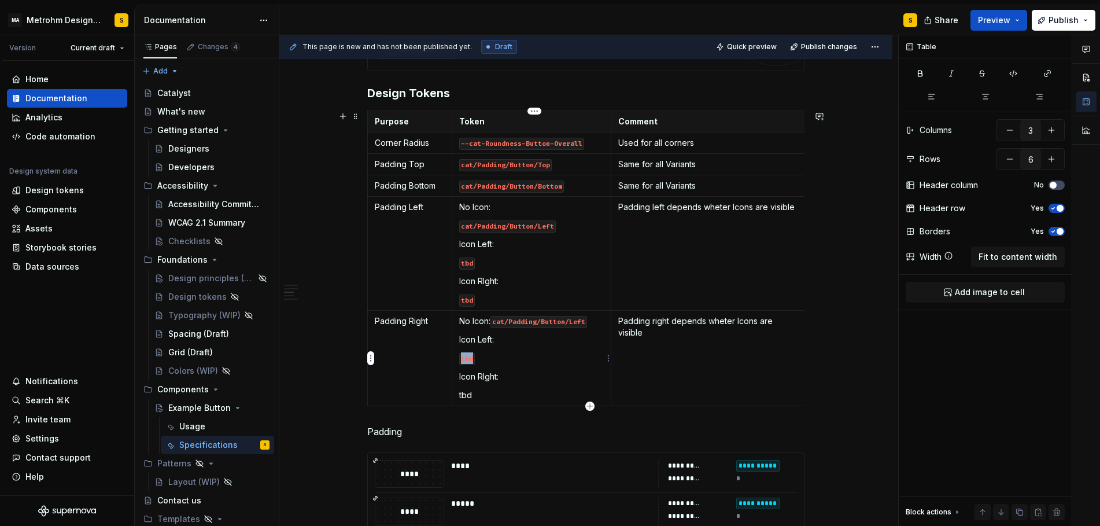
click at [469, 398] on p "tbd" at bounding box center [531, 395] width 145 height 12
click at [549, 376] on button "button" at bounding box center [550, 375] width 16 height 16
click at [342, 322] on div "**********" at bounding box center [585, 481] width 613 height 1456
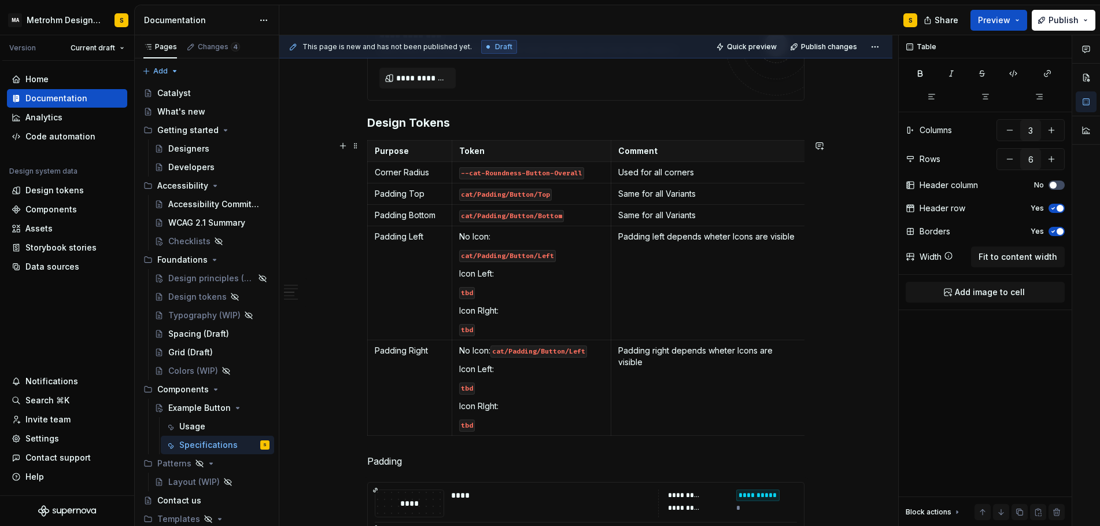
scroll to position [416, 0]
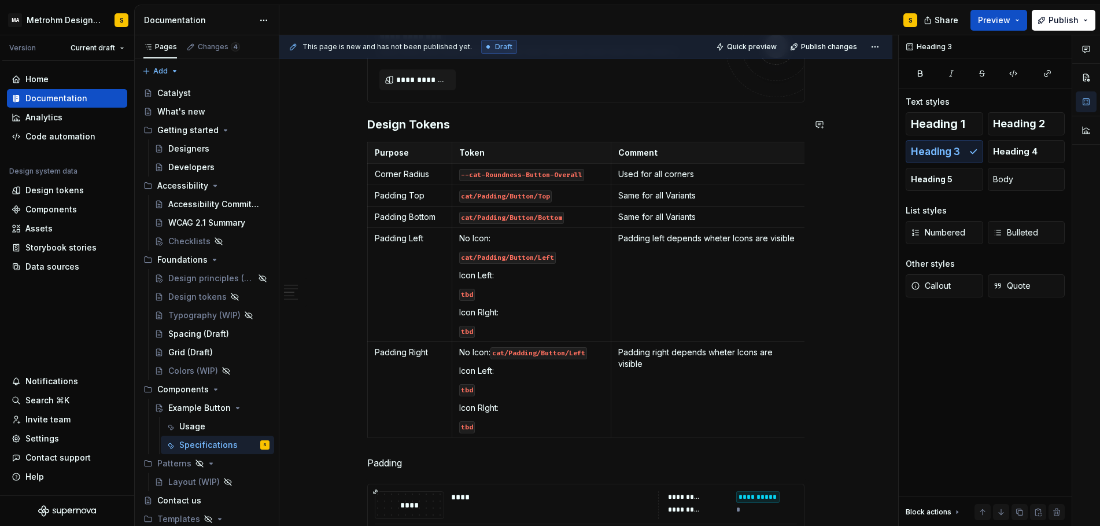
click at [527, 112] on div "**********" at bounding box center [585, 440] width 437 height 1256
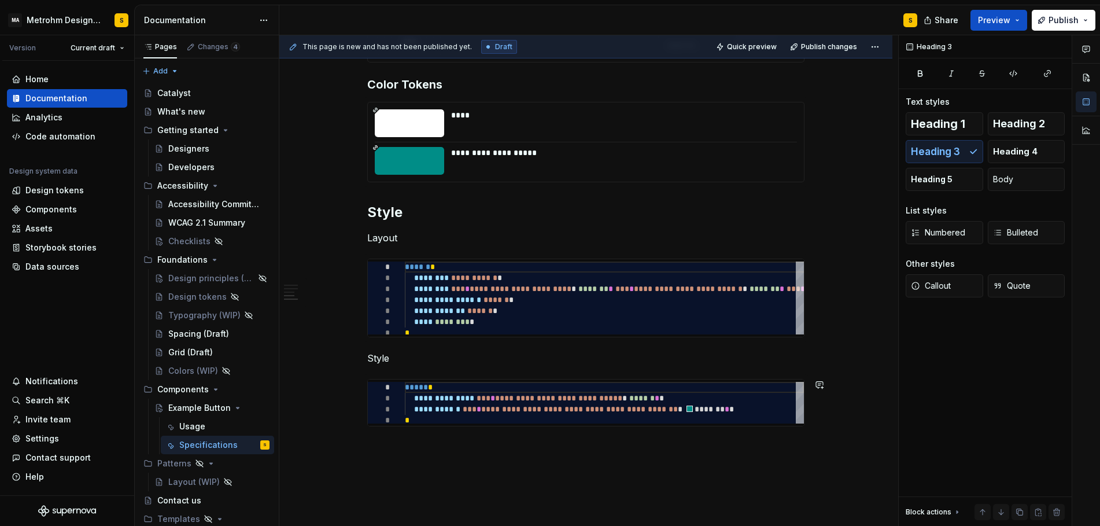
scroll to position [1130, 0]
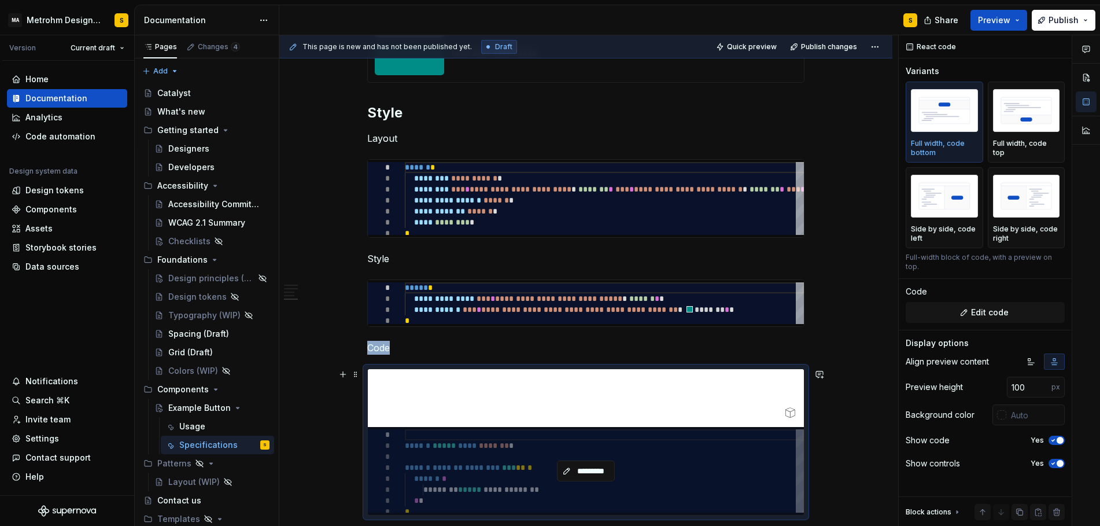
click at [473, 465] on div "*********" at bounding box center [586, 471] width 436 height 88
click at [589, 470] on span "*********" at bounding box center [591, 471] width 34 height 12
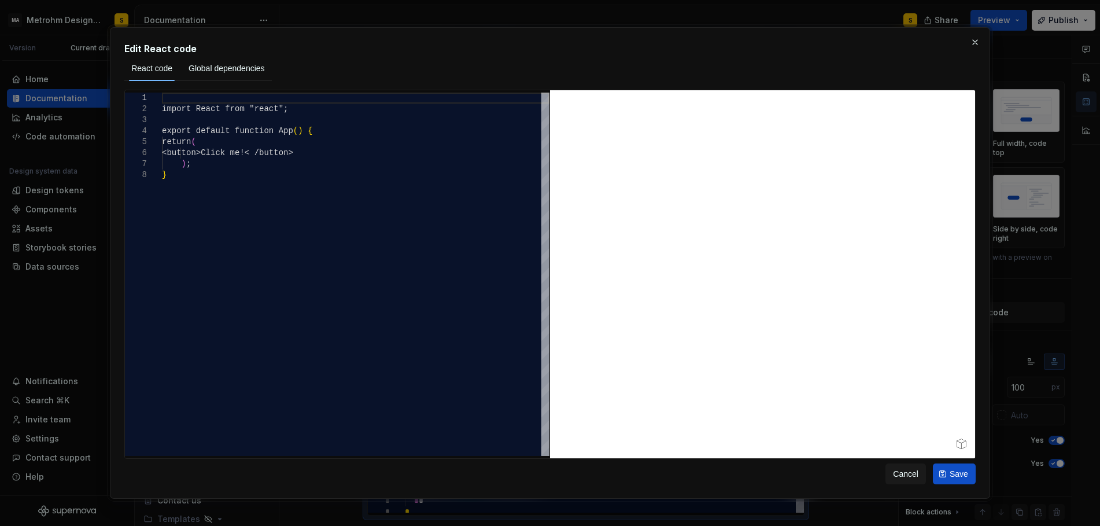
click at [665, 250] on div at bounding box center [762, 274] width 425 height 368
click at [322, 208] on div "import React from "react" ; export default function App ( ) { return ( <button>…" at bounding box center [355, 313] width 387 height 440
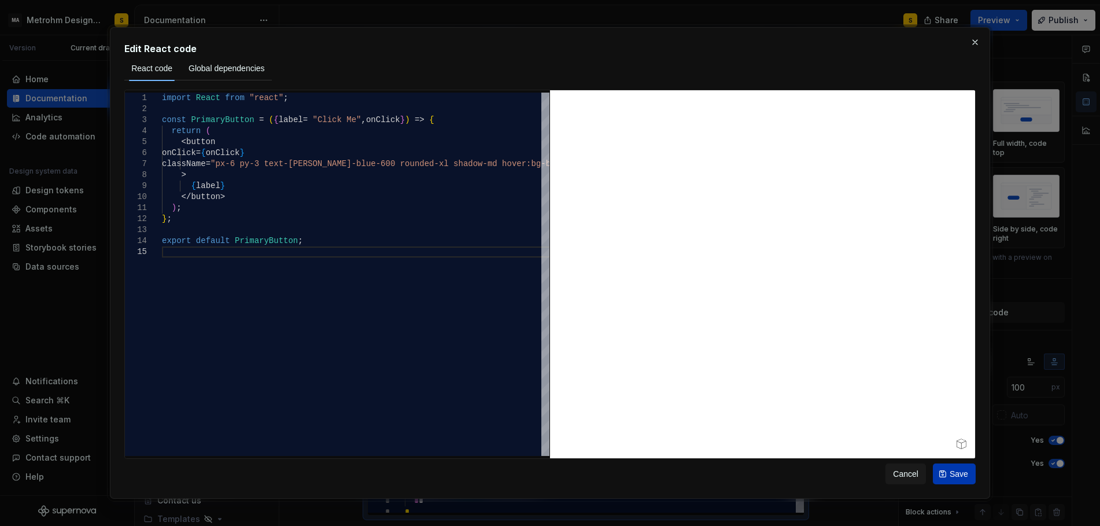
click at [958, 474] on span "Save" at bounding box center [959, 474] width 19 height 12
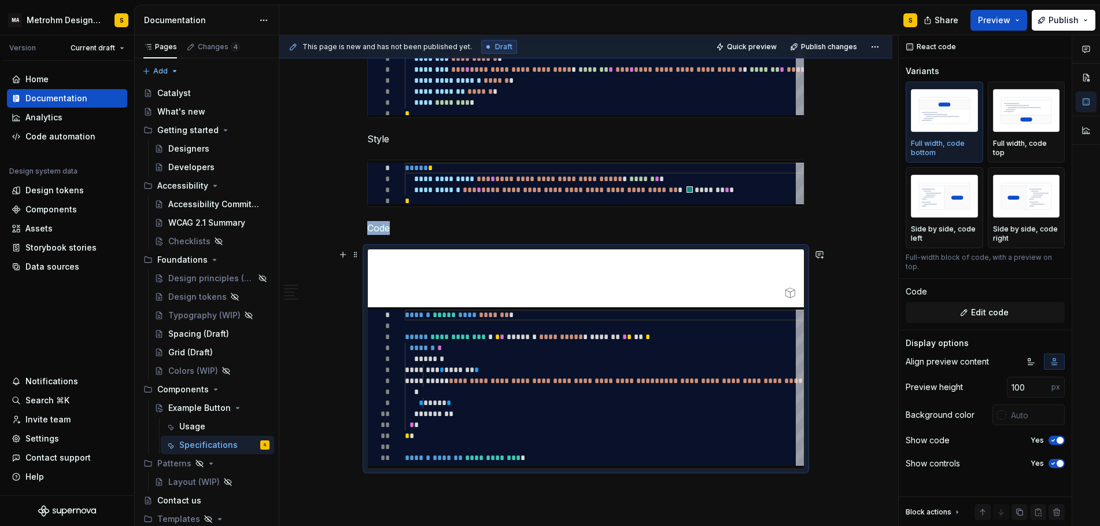
scroll to position [1250, 0]
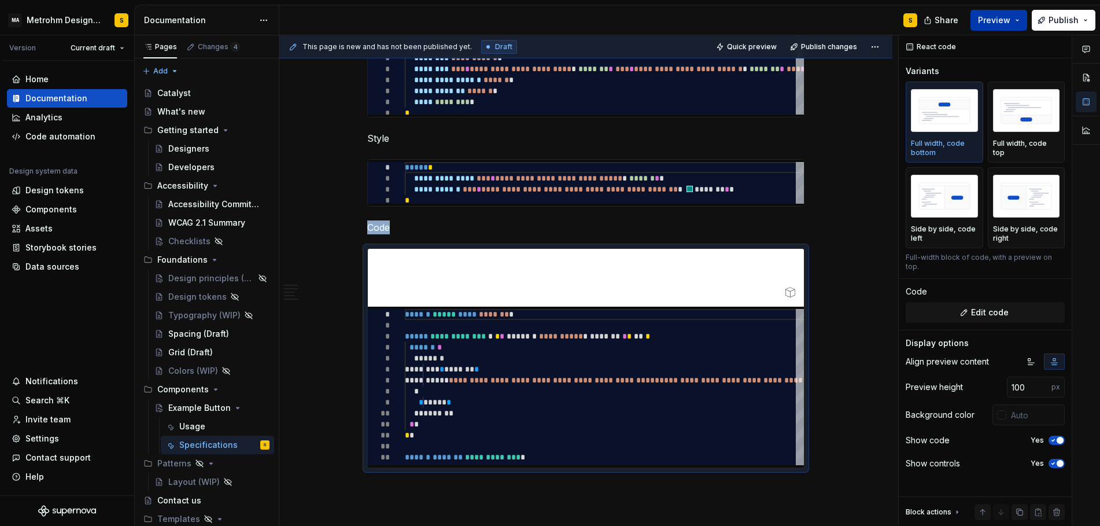
click at [1017, 19] on button "Preview" at bounding box center [998, 20] width 57 height 21
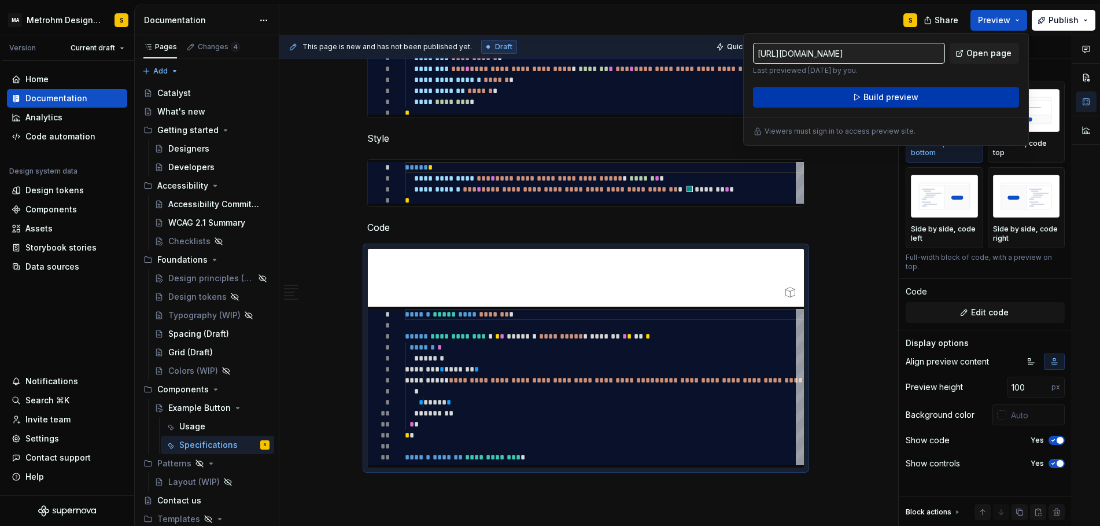
click at [914, 98] on span "Build preview" at bounding box center [890, 97] width 55 height 12
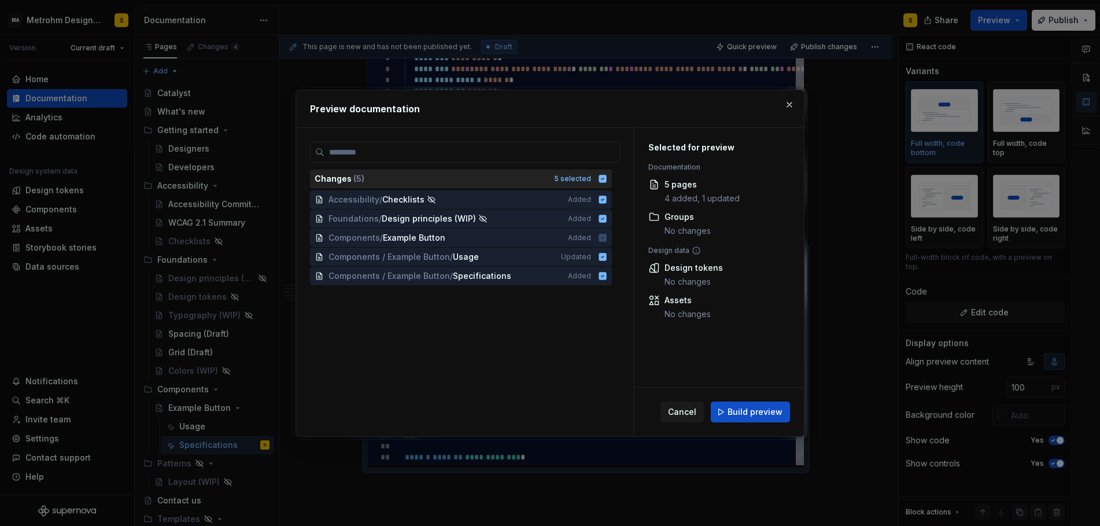
click at [604, 178] on div "Changes ( 5 ) 5 selected" at bounding box center [461, 178] width 302 height 19
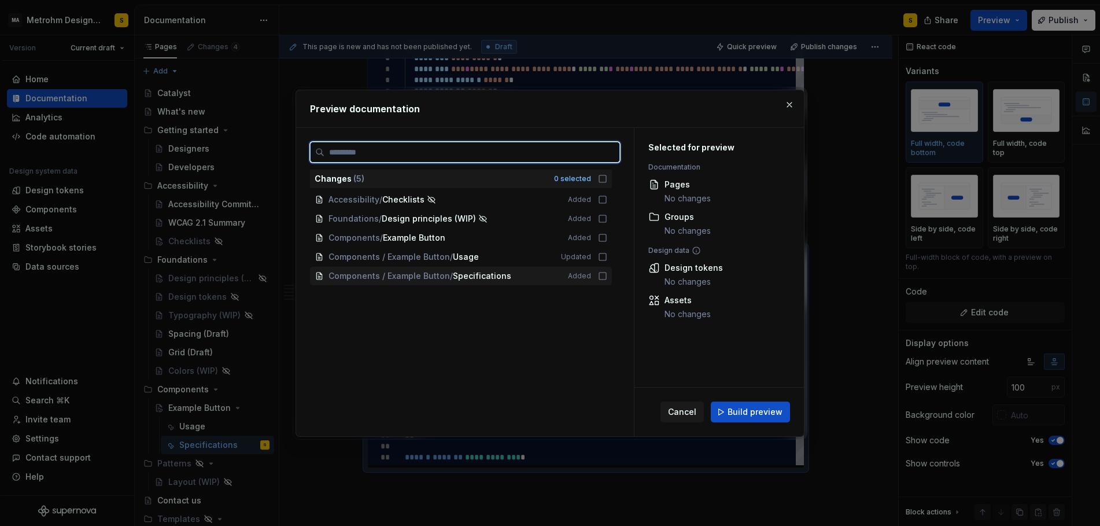
click at [606, 272] on icon at bounding box center [602, 275] width 7 height 7
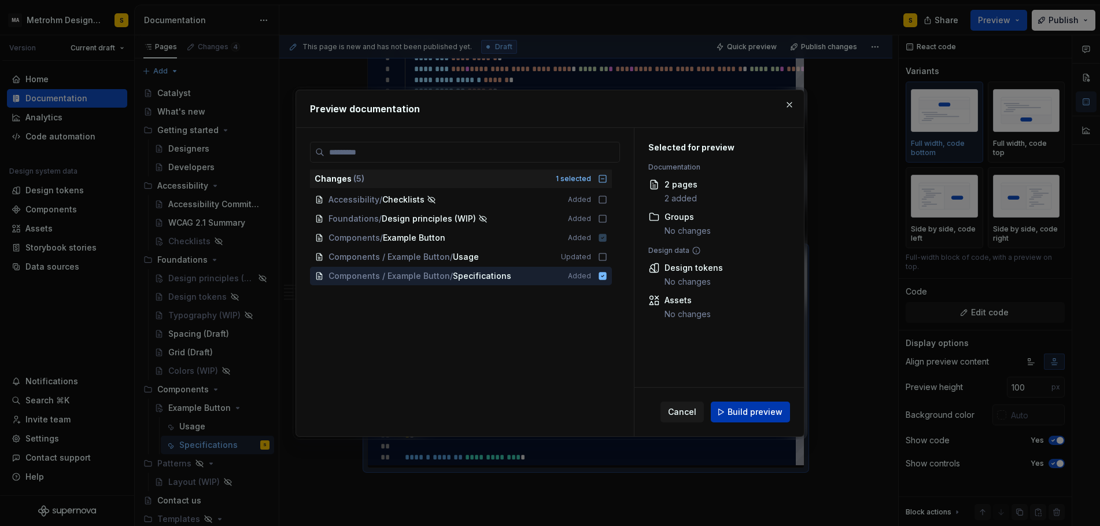
click at [750, 411] on span "Build preview" at bounding box center [755, 412] width 55 height 12
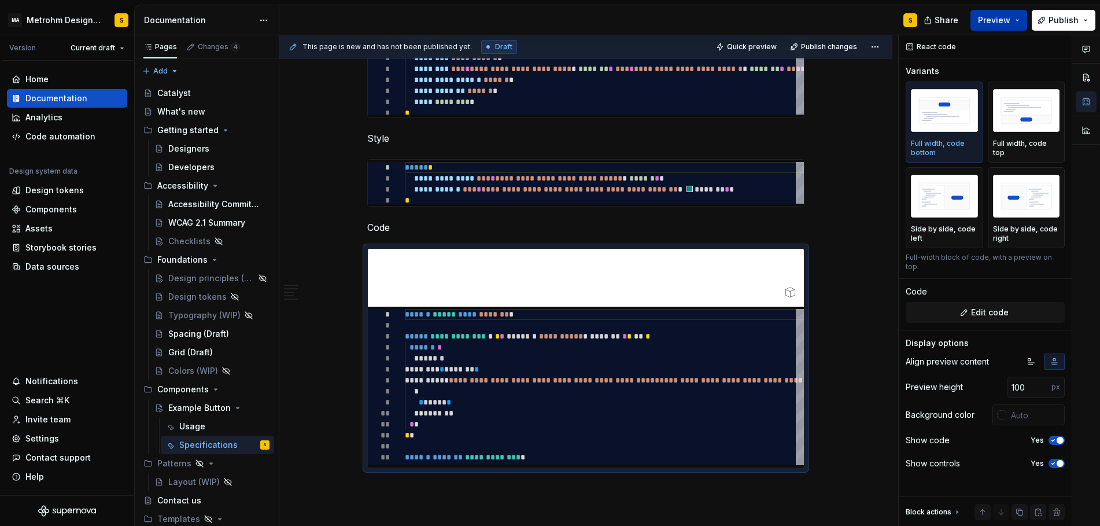
click at [1023, 19] on button "Preview" at bounding box center [998, 20] width 57 height 21
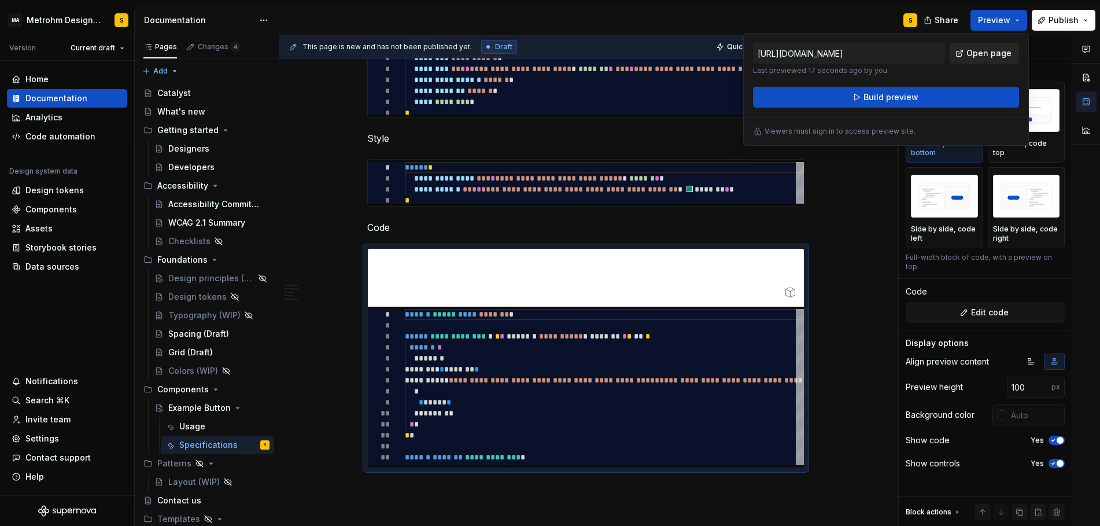
click at [992, 52] on span "Open page" at bounding box center [988, 53] width 45 height 12
type textarea "*"
